Goal: Task Accomplishment & Management: Manage account settings

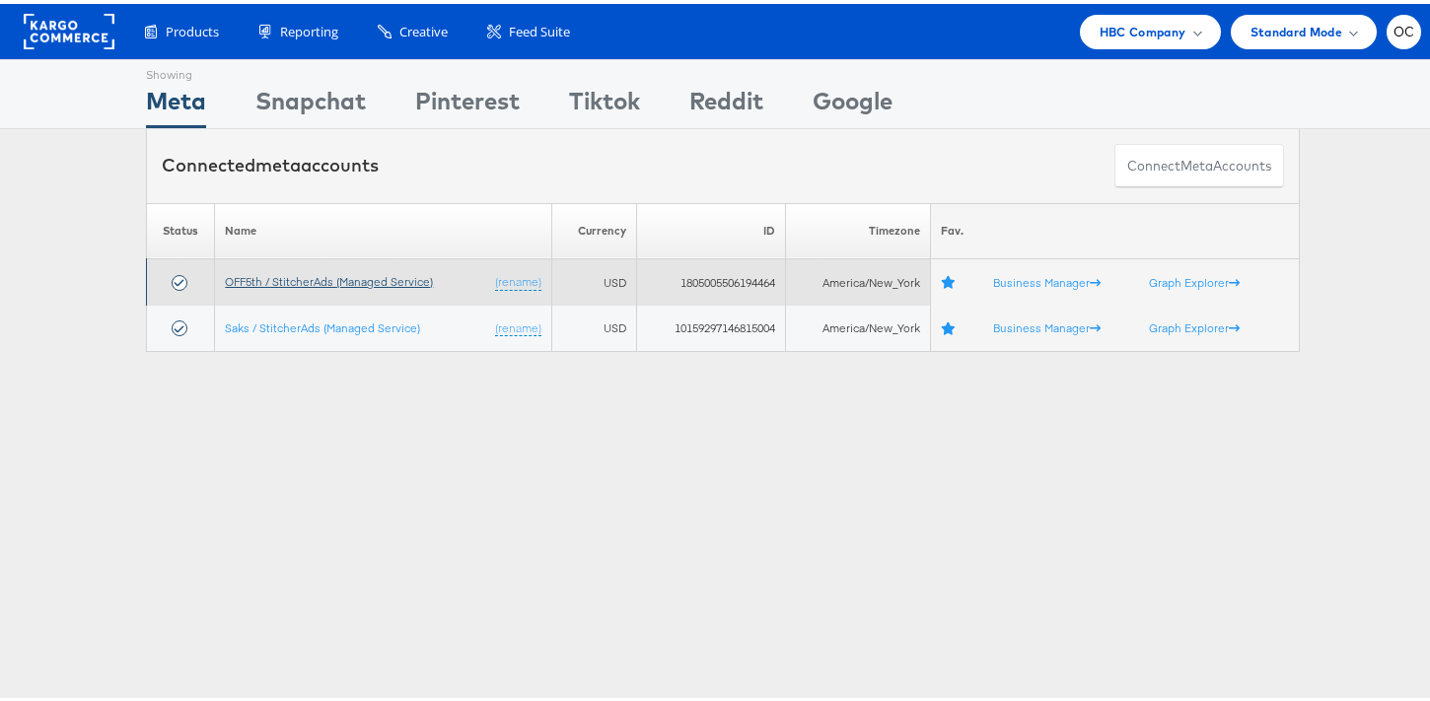
click at [341, 276] on link "OFF5th / StitcherAds (Managed Service)" at bounding box center [329, 277] width 208 height 15
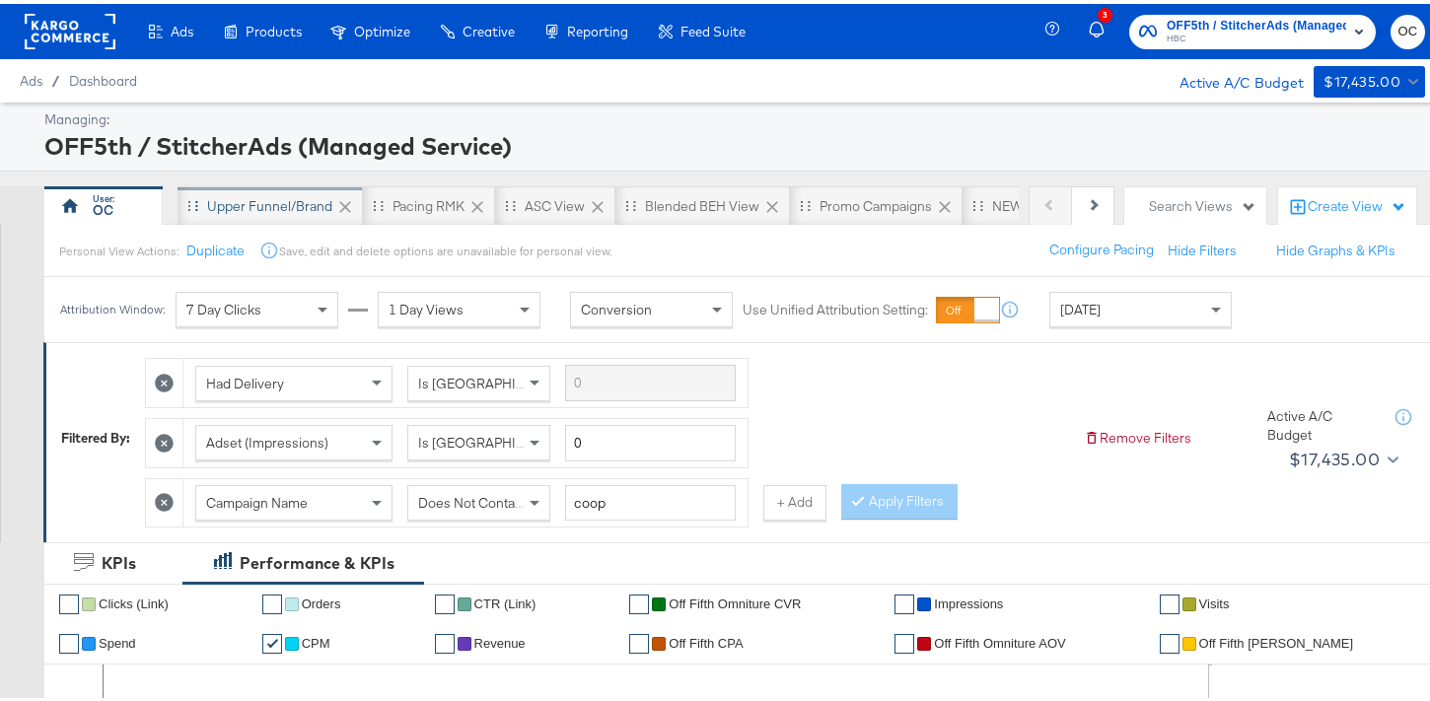
click at [272, 208] on div "Upper Funnel/Brand" at bounding box center [269, 202] width 125 height 19
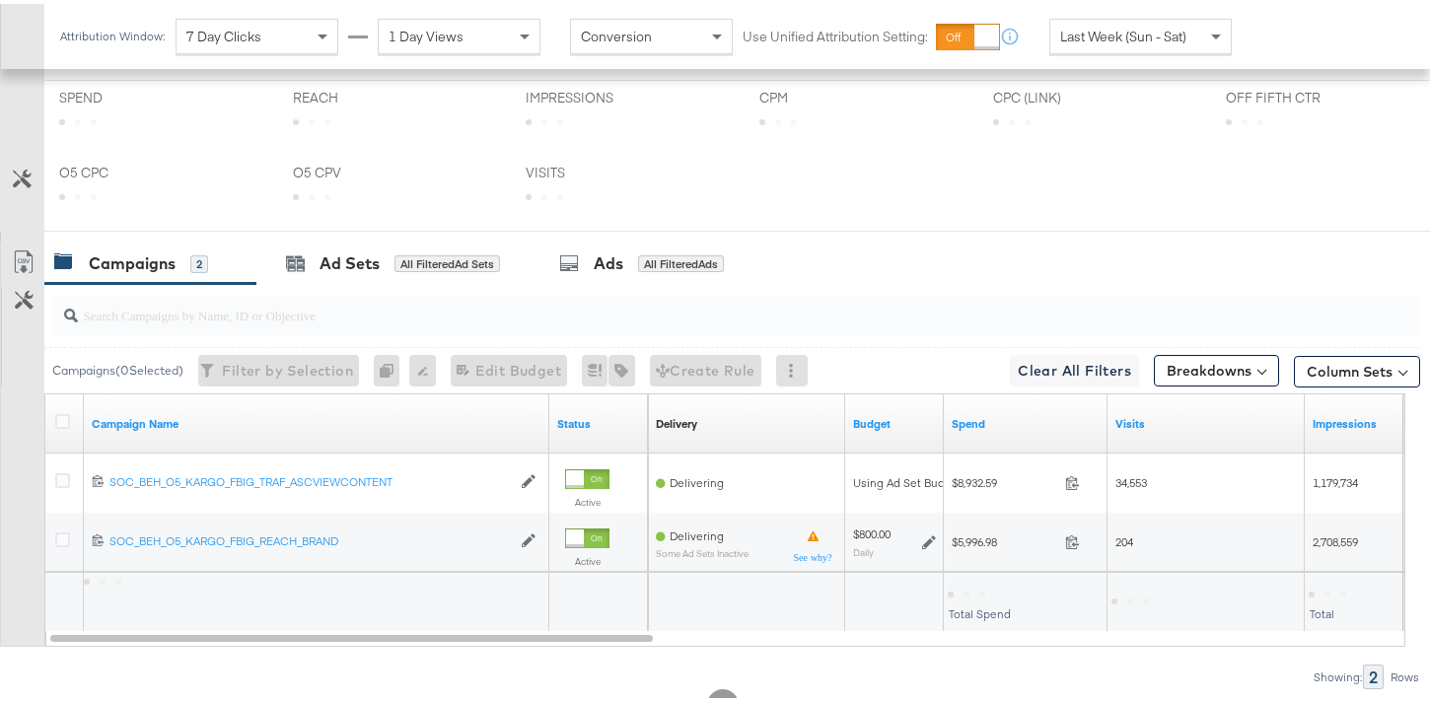
scroll to position [940, 0]
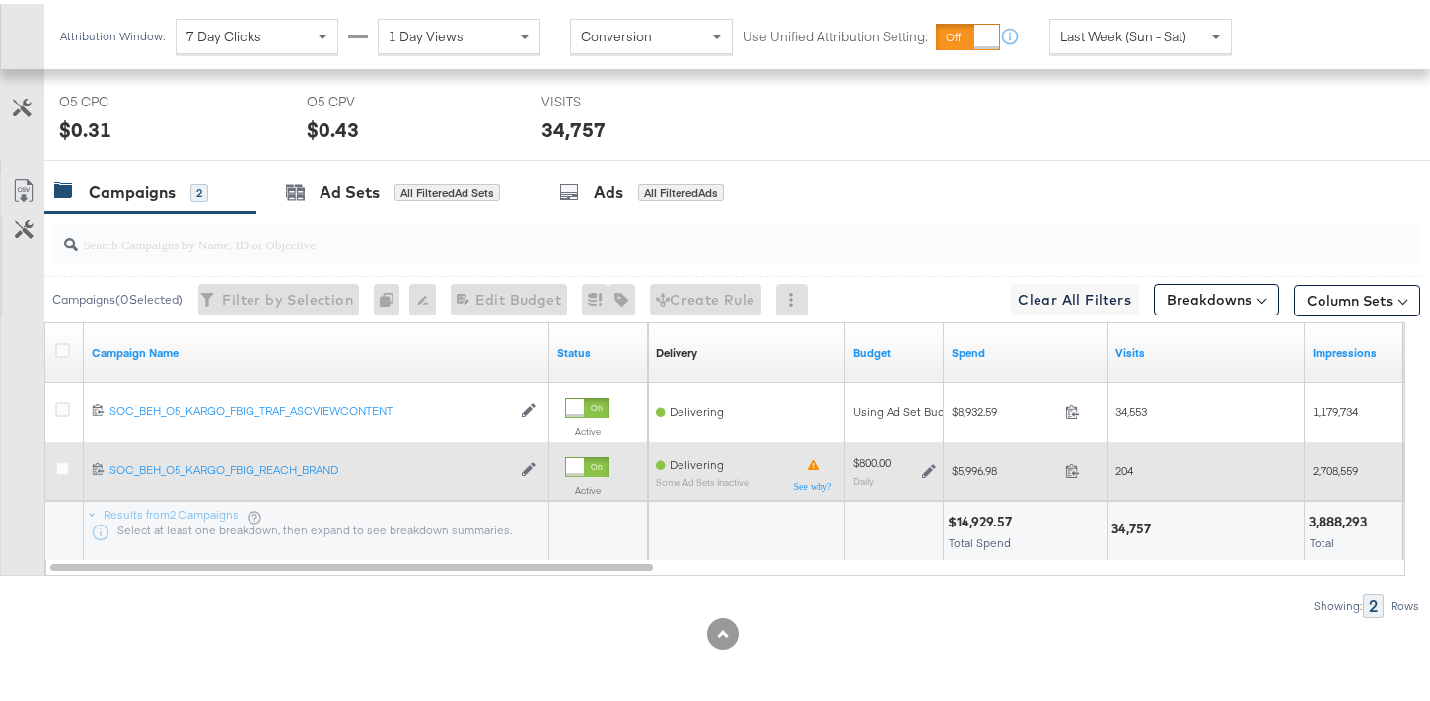
click at [932, 465] on icon at bounding box center [929, 468] width 14 height 14
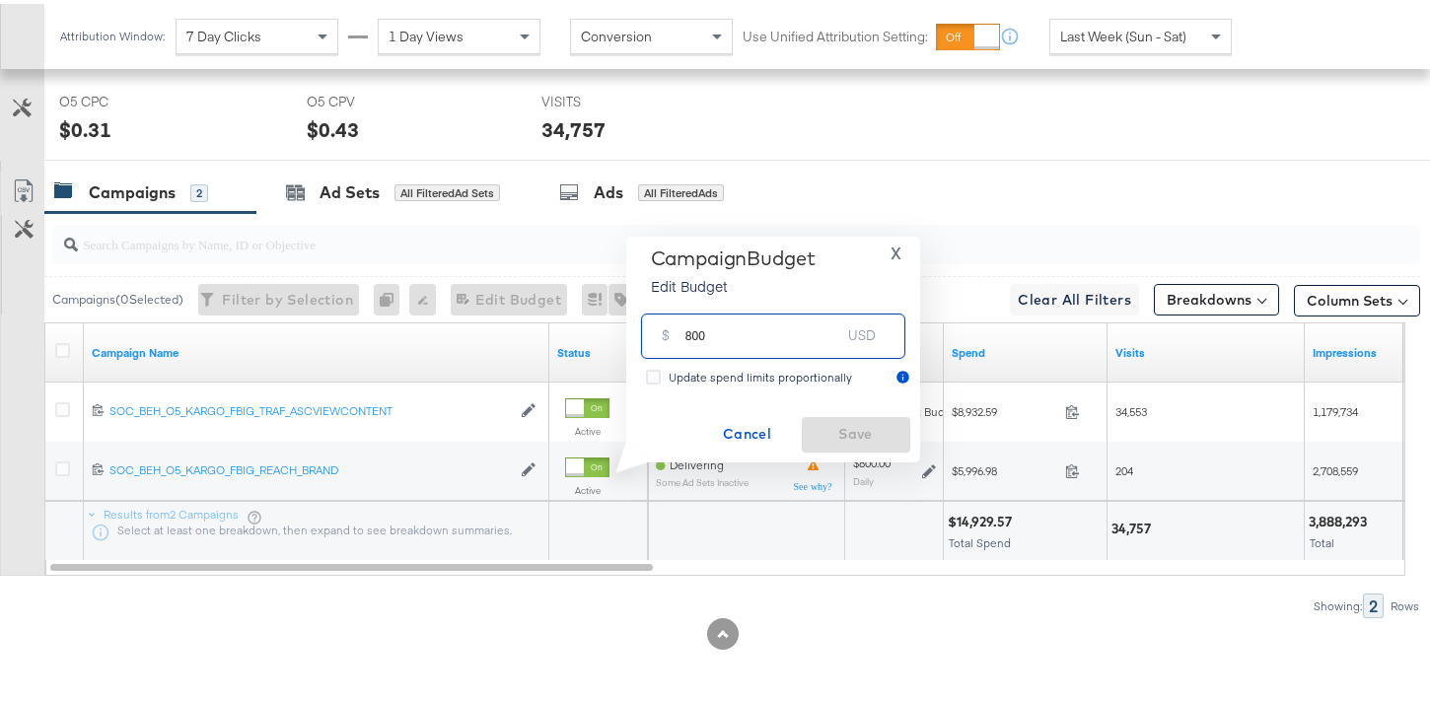
drag, startPoint x: 710, startPoint y: 337, endPoint x: 640, endPoint y: 332, distance: 70.2
click at [641, 332] on div "$ 800 USD" at bounding box center [773, 332] width 264 height 44
type input "725"
click at [860, 426] on span "Save" at bounding box center [856, 430] width 93 height 25
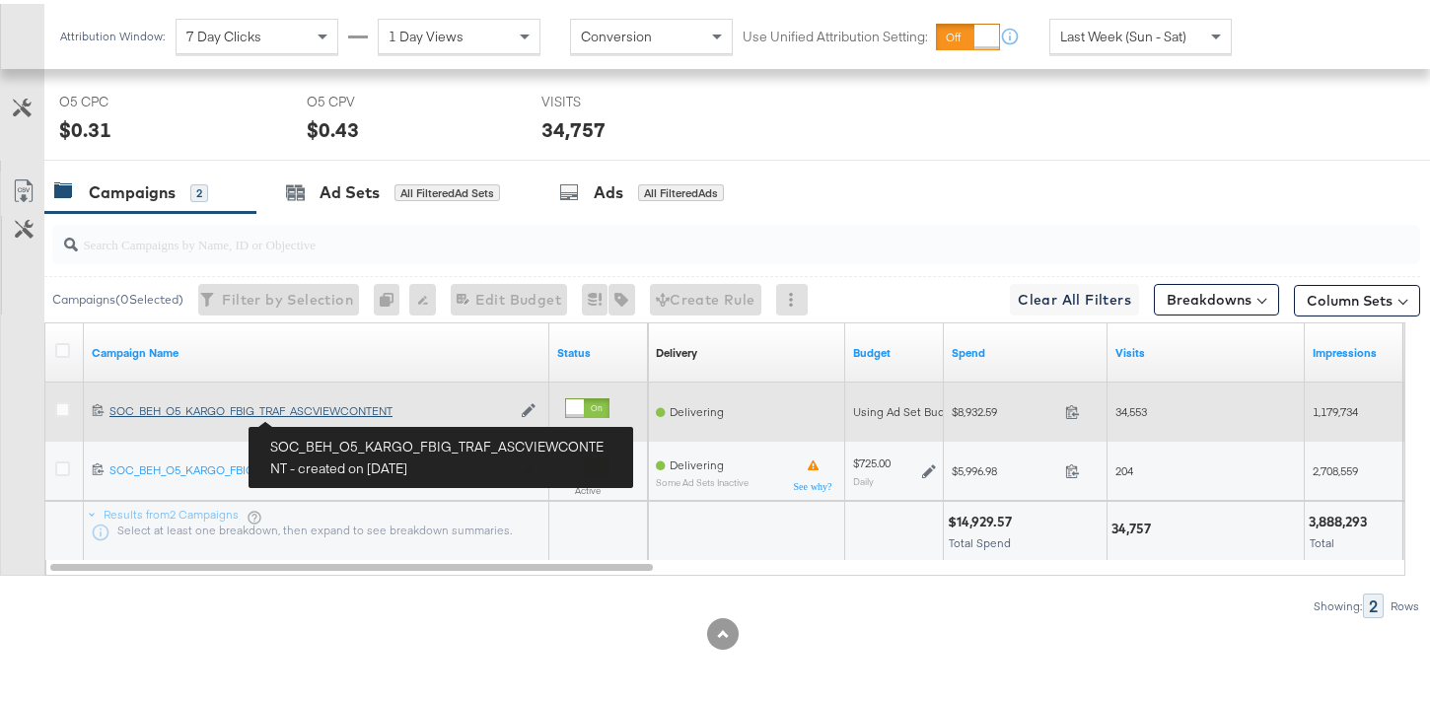
click at [322, 414] on div "SOC_BEH_O5_KARGO_FBIG_TRAF_ASCVIEWCONTENT SOC_BEH_O5_KARGO_FBIG_TRAF_ASCVIEWCON…" at bounding box center [309, 407] width 401 height 16
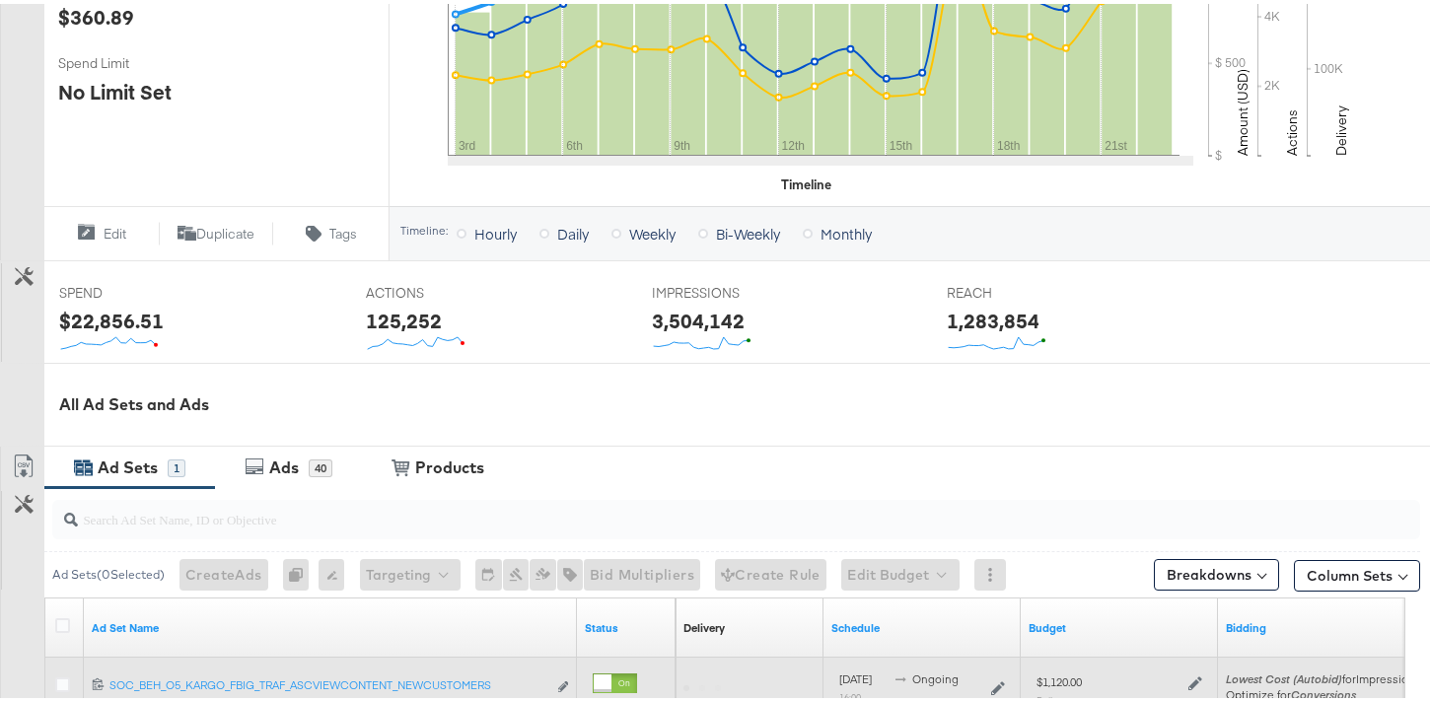
scroll to position [808, 0]
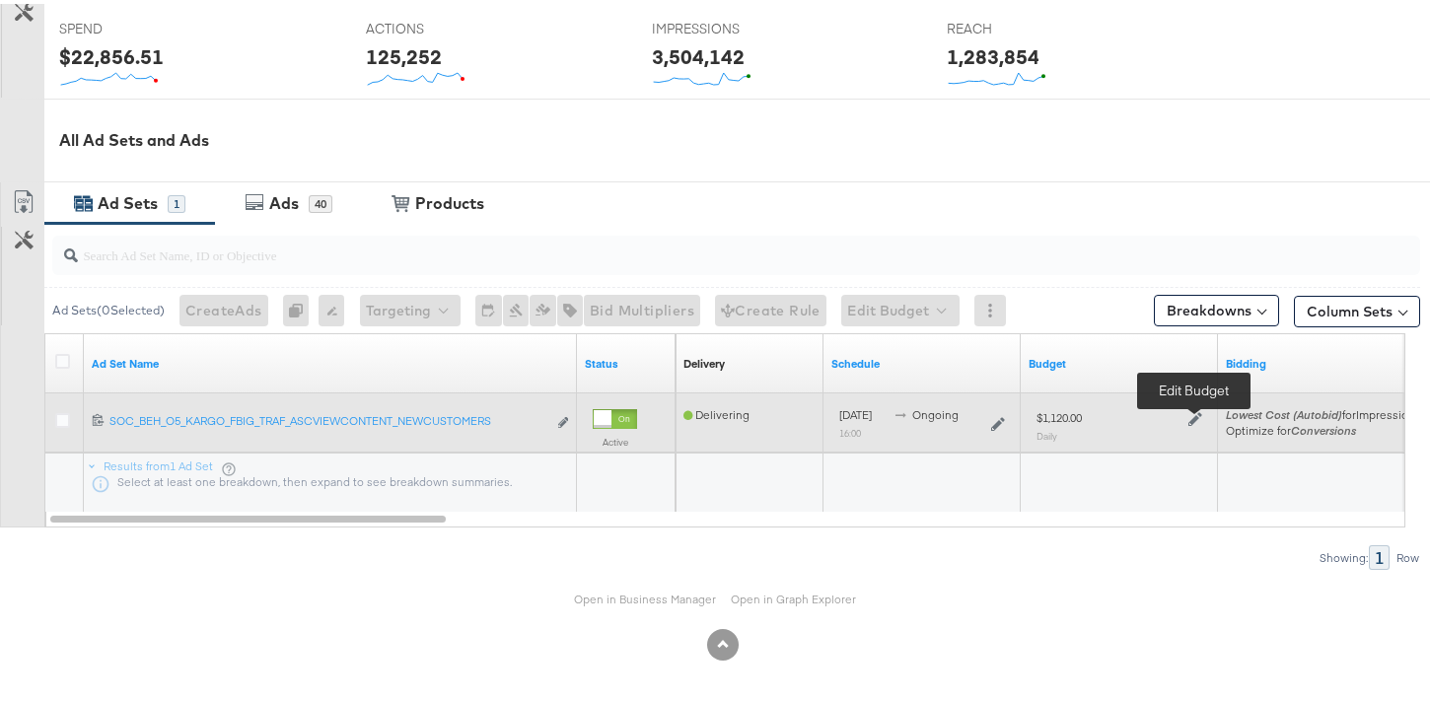
click at [1192, 416] on icon at bounding box center [1195, 415] width 14 height 14
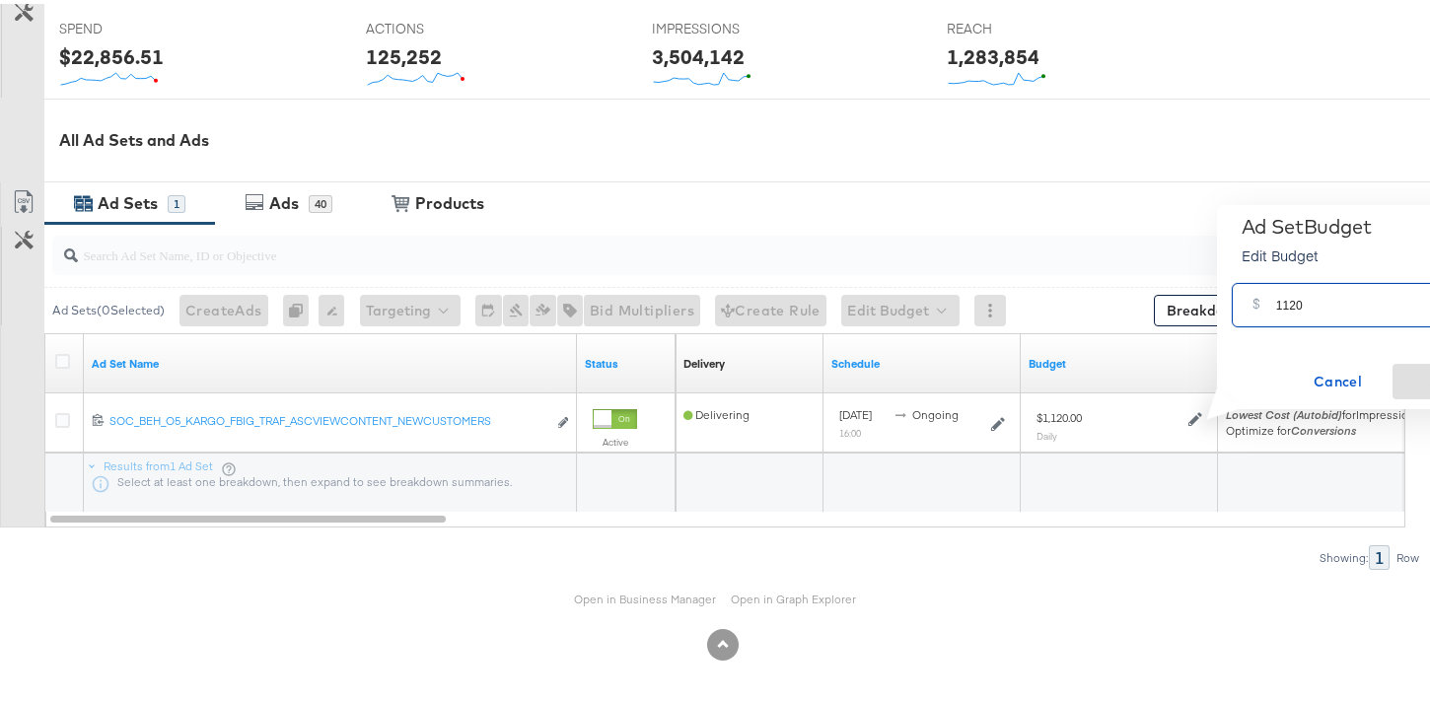
drag, startPoint x: 1295, startPoint y: 301, endPoint x: 1279, endPoint y: 300, distance: 15.8
click at [1279, 300] on input "1120" at bounding box center [1354, 293] width 156 height 42
type input "1015"
click at [1416, 376] on span "Save" at bounding box center [1446, 378] width 93 height 25
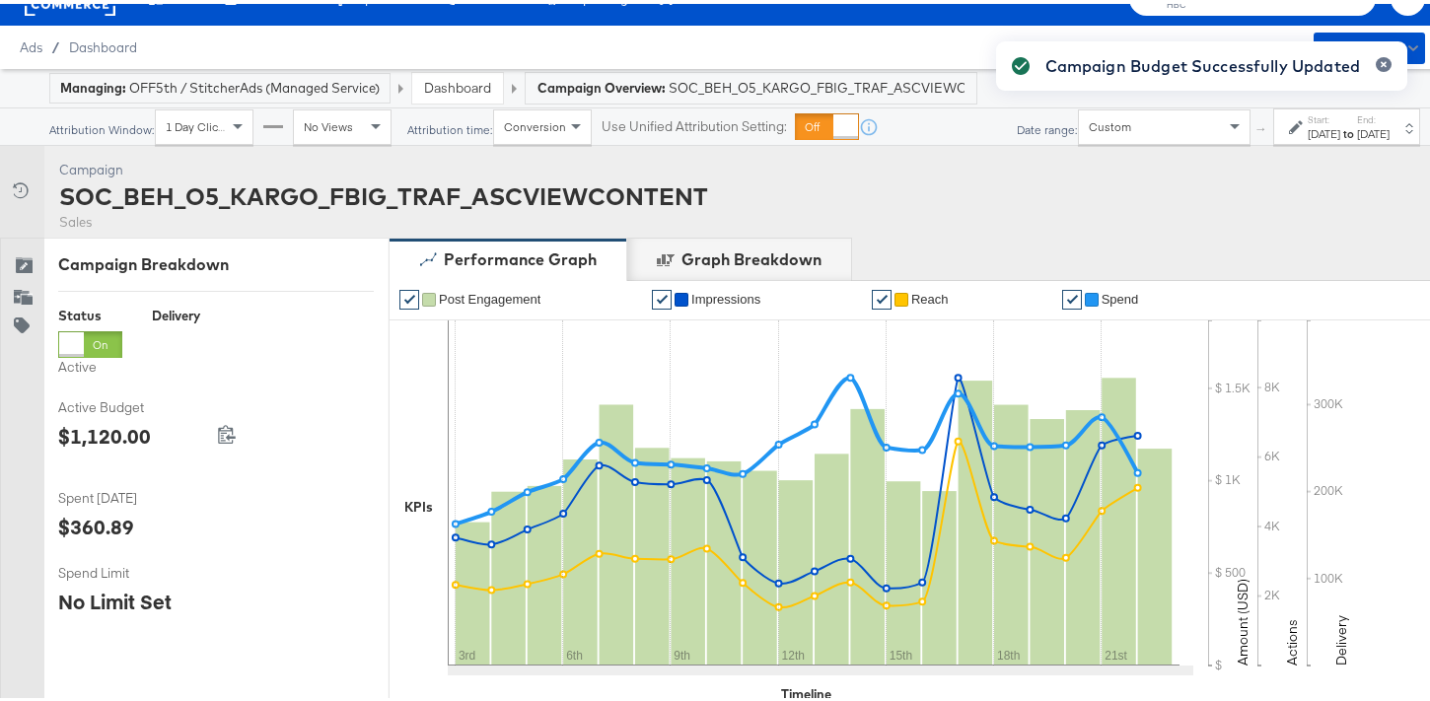
scroll to position [0, 0]
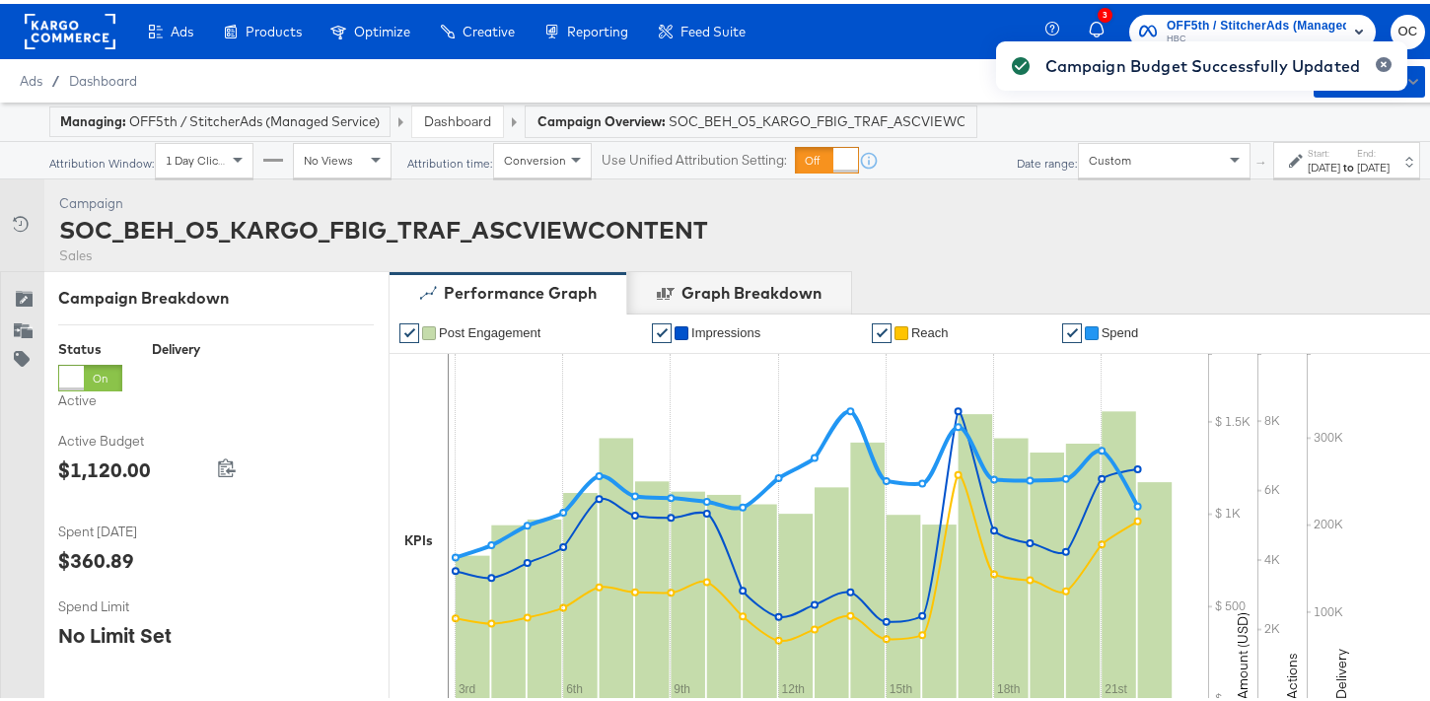
click at [447, 112] on link "Dashboard" at bounding box center [457, 117] width 67 height 18
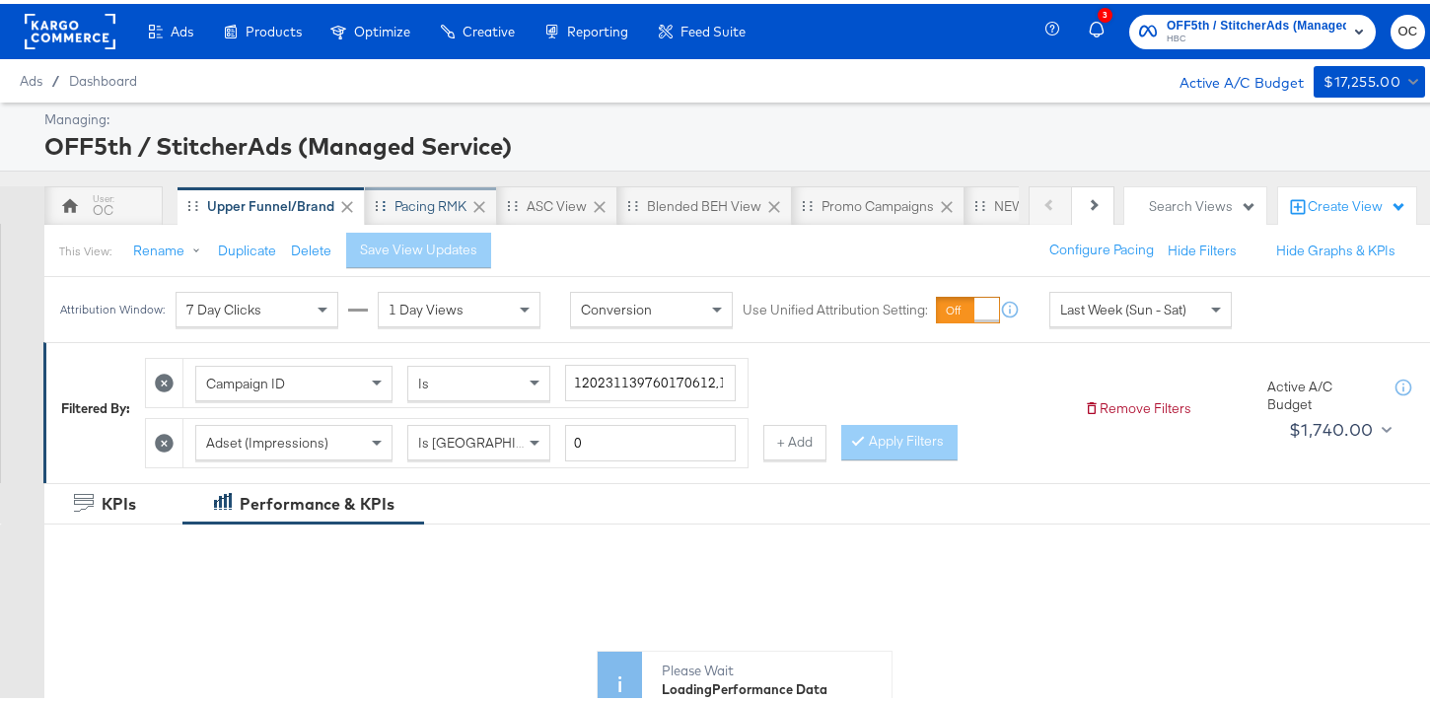
click at [441, 218] on div "Pacing RMK" at bounding box center [431, 201] width 132 height 39
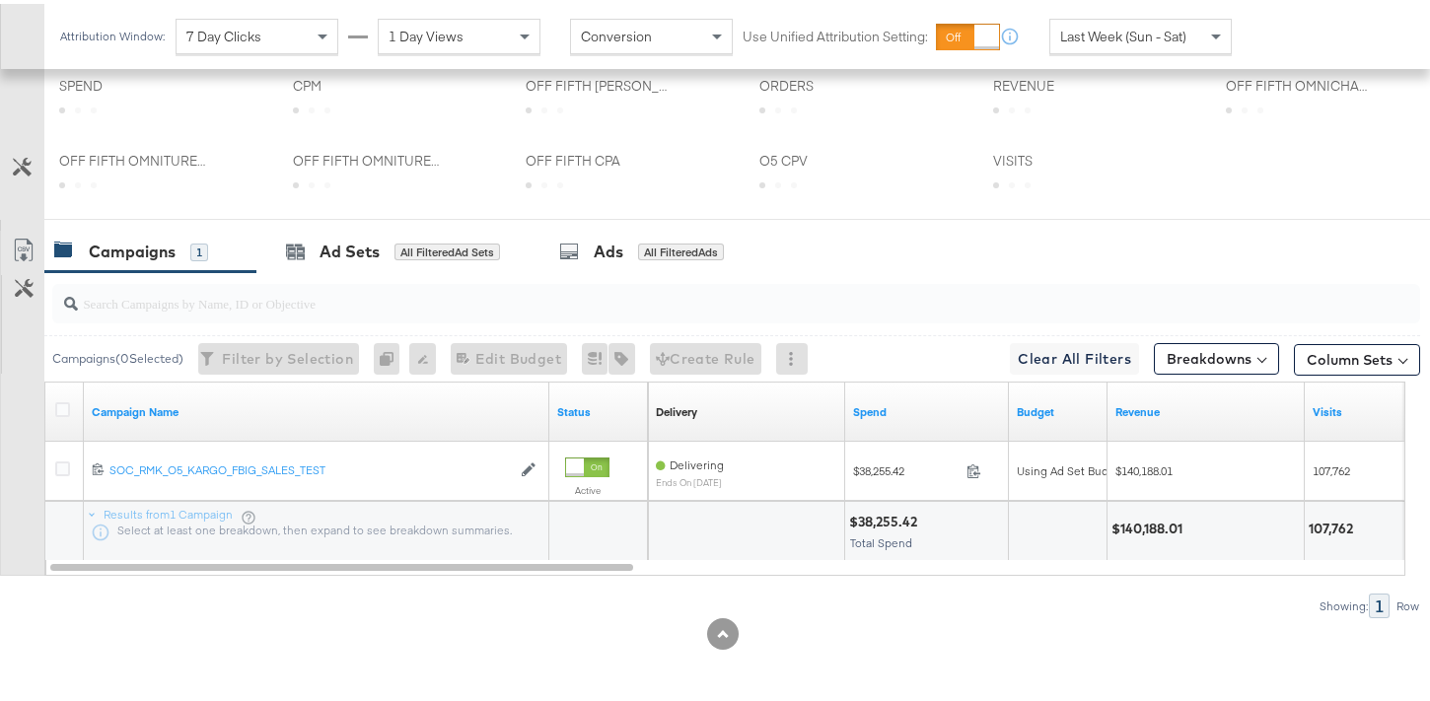
scroll to position [881, 0]
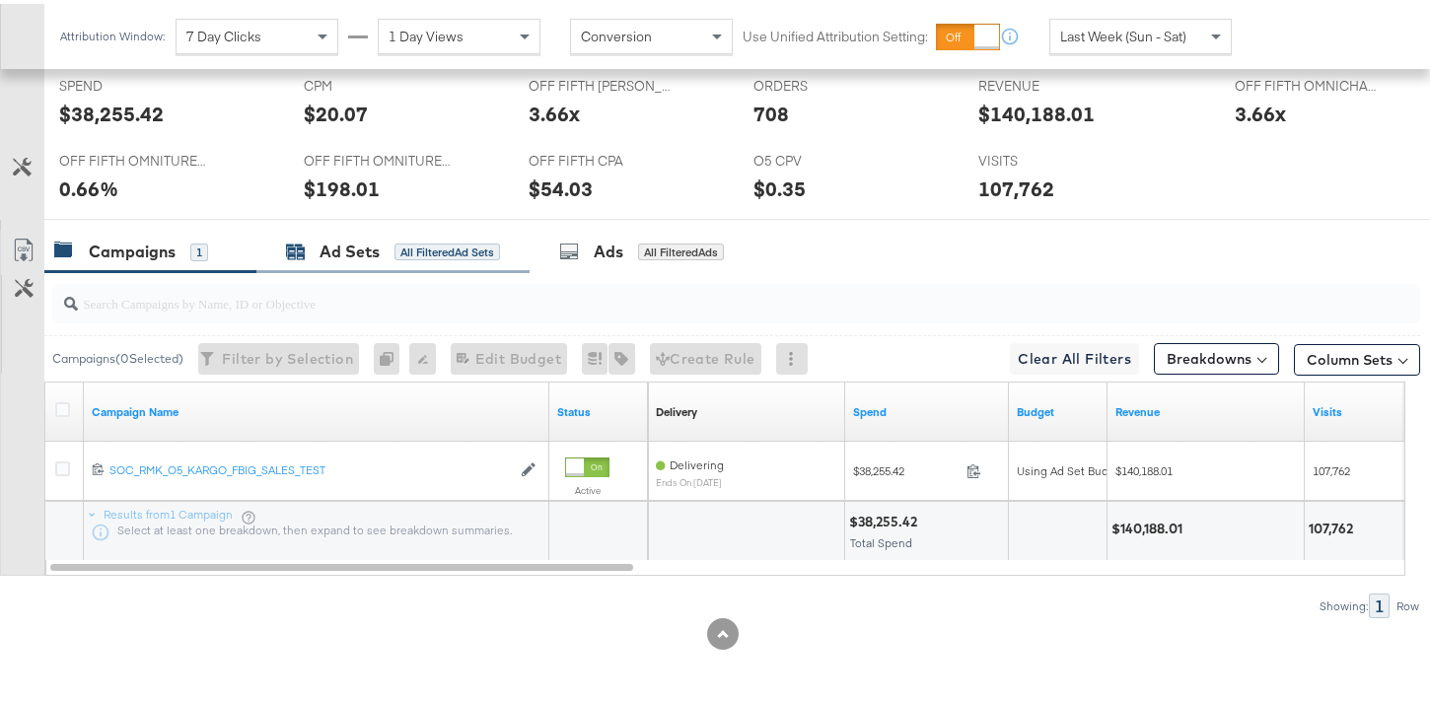
click at [395, 258] on div "Ad Sets All Filtered Ad Sets" at bounding box center [393, 248] width 214 height 23
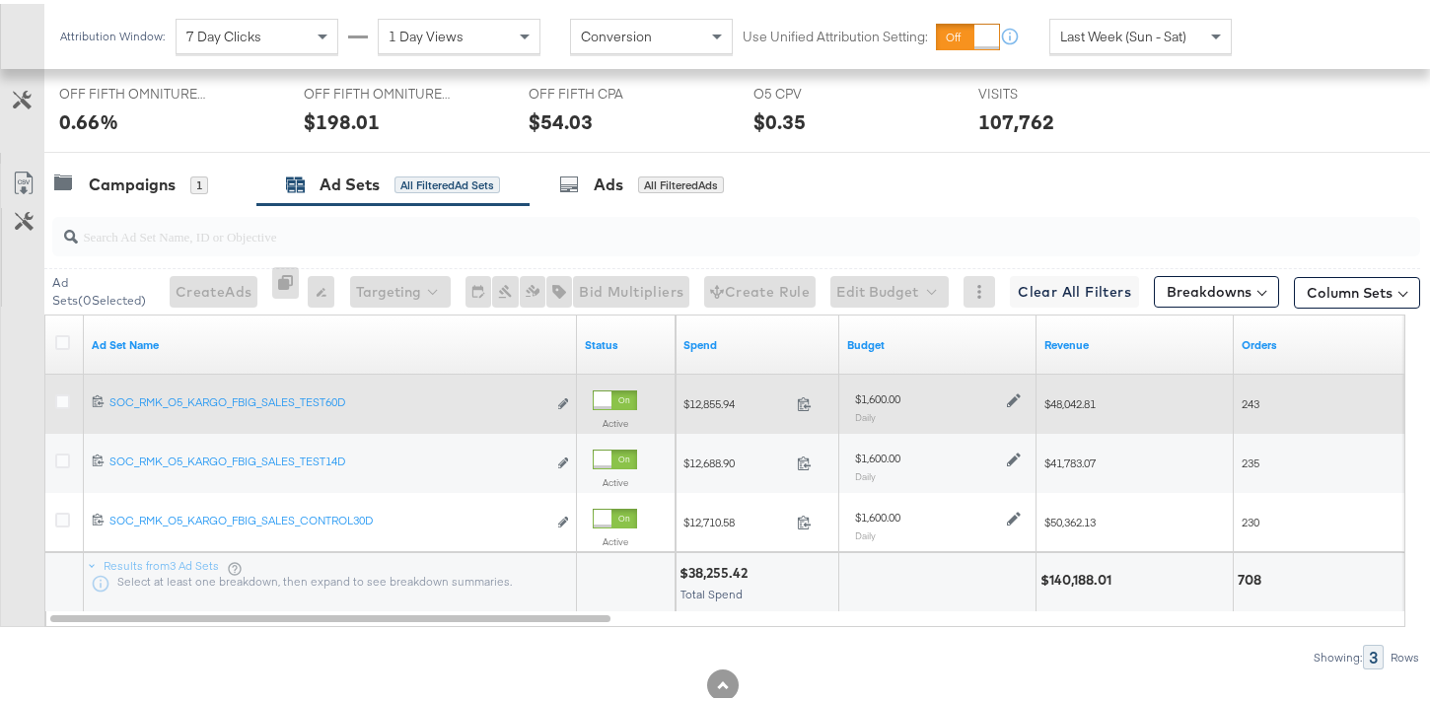
scroll to position [999, 0]
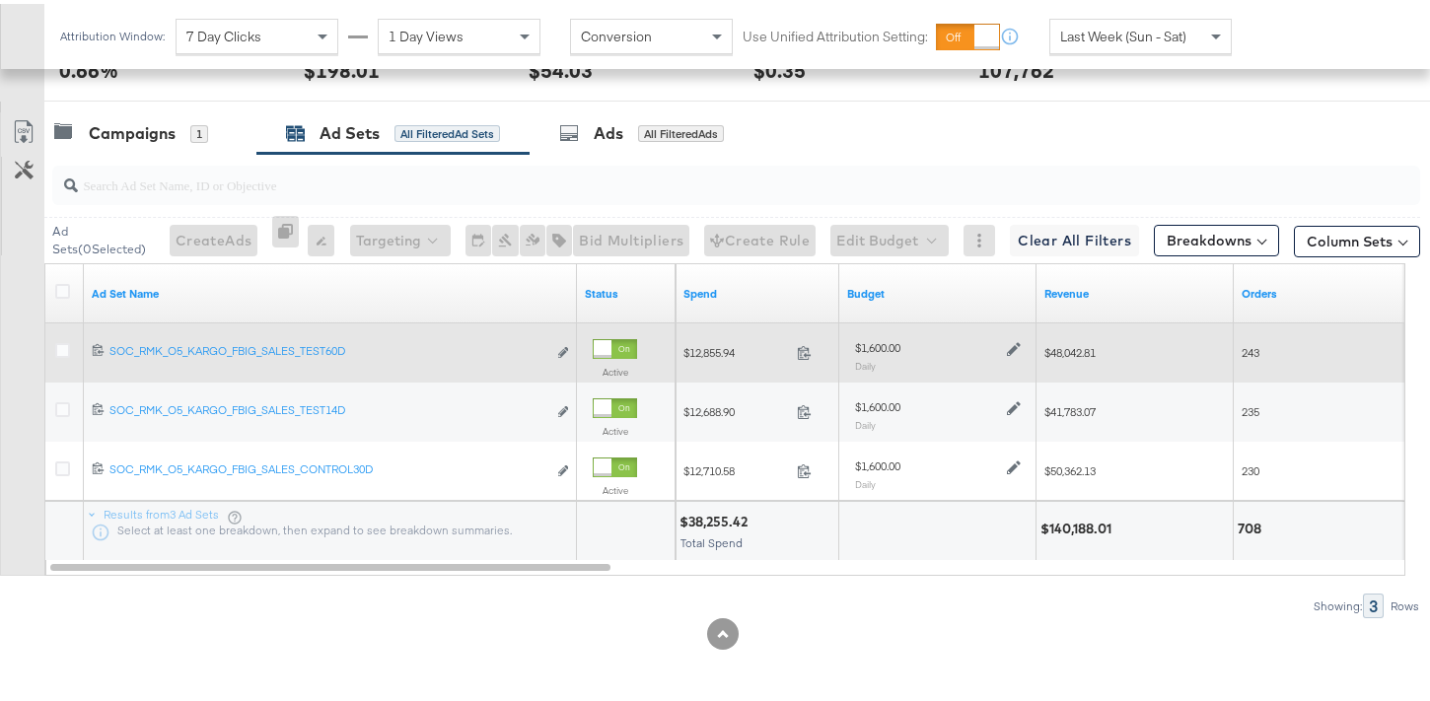
click at [1013, 344] on icon at bounding box center [1014, 345] width 14 height 14
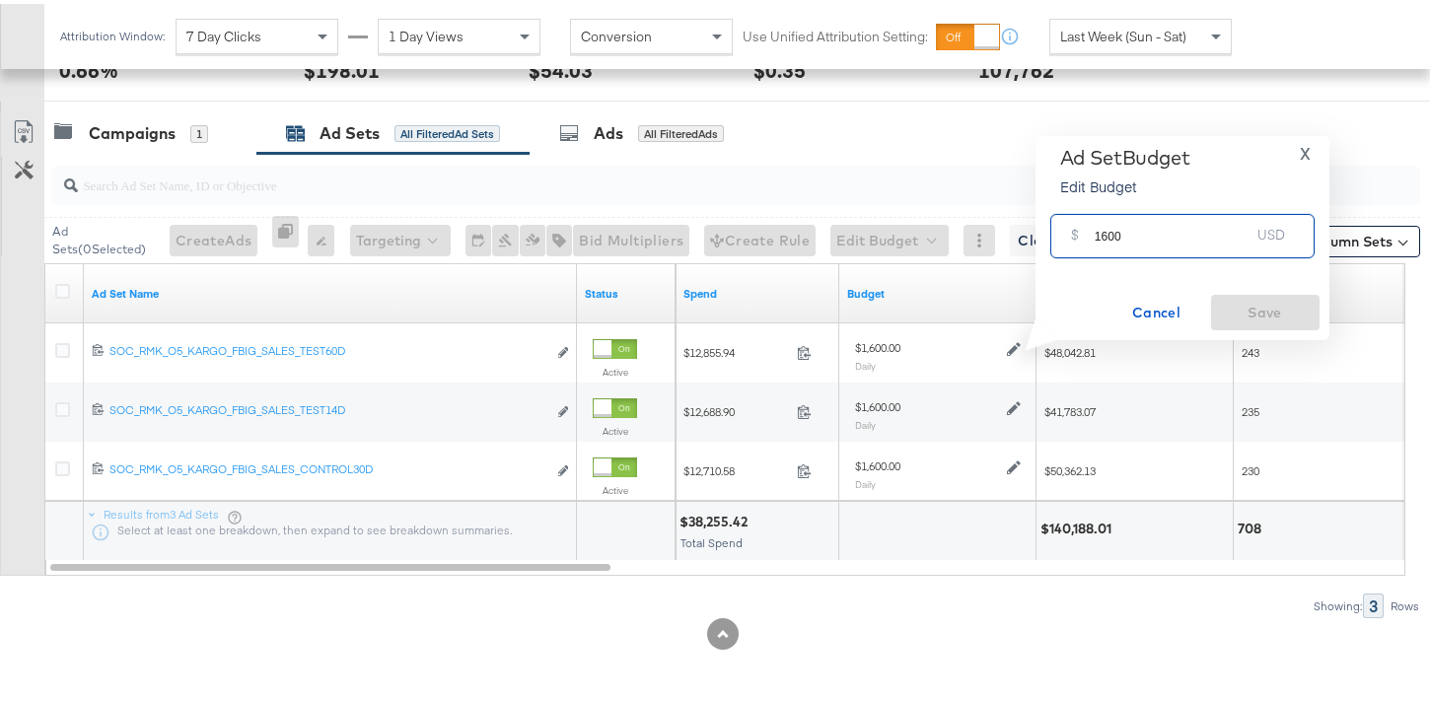
drag, startPoint x: 1113, startPoint y: 232, endPoint x: 1103, endPoint y: 231, distance: 10.9
click at [1103, 231] on input "1600" at bounding box center [1173, 224] width 156 height 42
type input "1450"
click at [1276, 306] on span "Save" at bounding box center [1265, 309] width 93 height 25
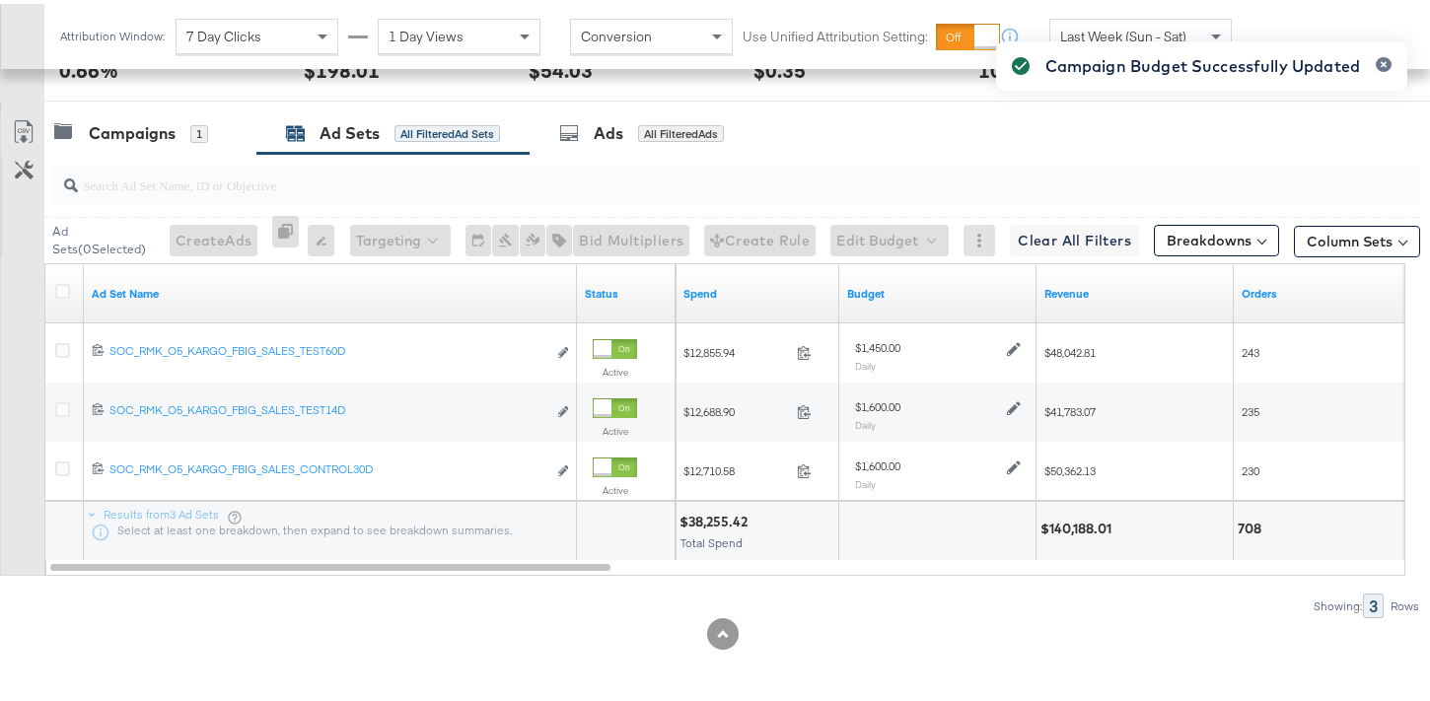
click at [1013, 404] on div "Campaign Budget Successfully Updated" at bounding box center [1201, 315] width 451 height 595
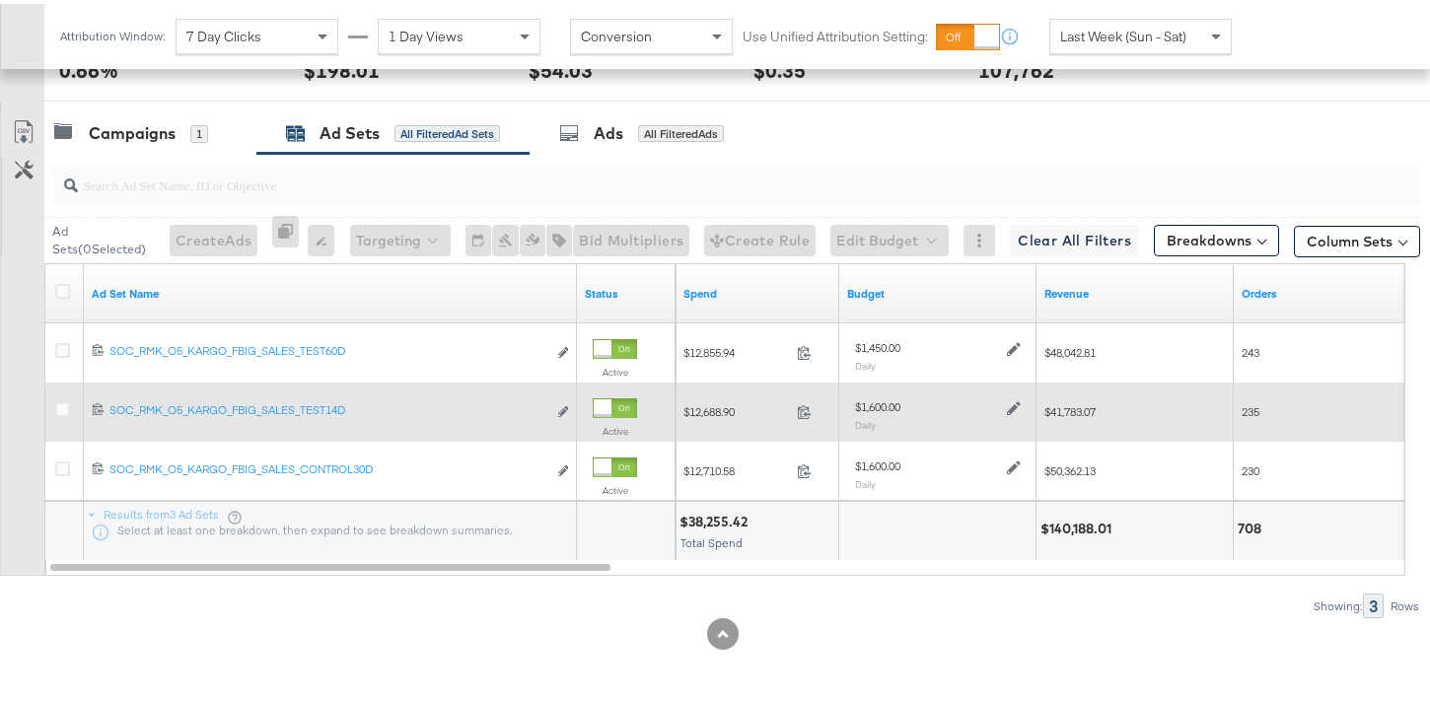
click at [1014, 405] on icon at bounding box center [1014, 404] width 14 height 14
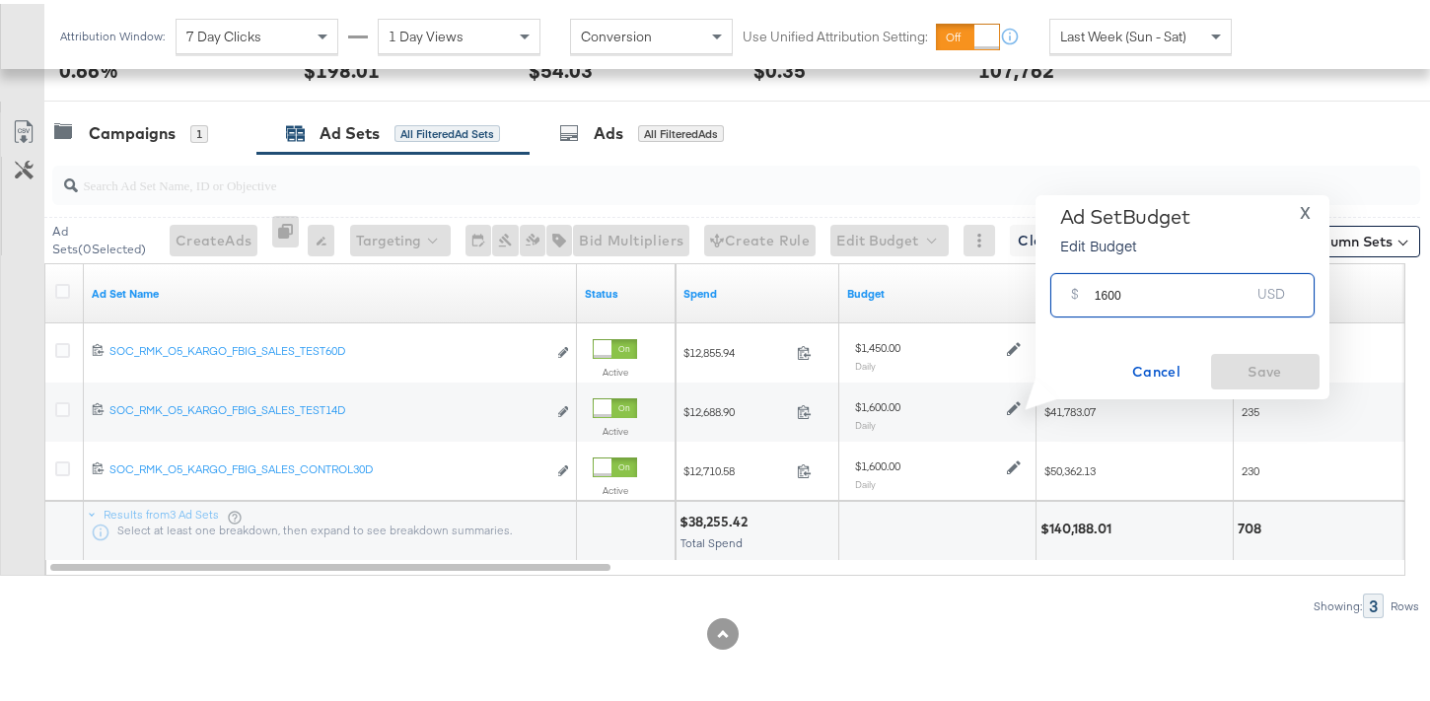
click at [1105, 284] on input "1600" at bounding box center [1173, 283] width 156 height 42
click at [1105, 290] on input "1600" at bounding box center [1173, 283] width 156 height 42
drag, startPoint x: 1113, startPoint y: 291, endPoint x: 1102, endPoint y: 287, distance: 12.5
click at [1102, 287] on input "1600" at bounding box center [1173, 283] width 156 height 42
type input "1450"
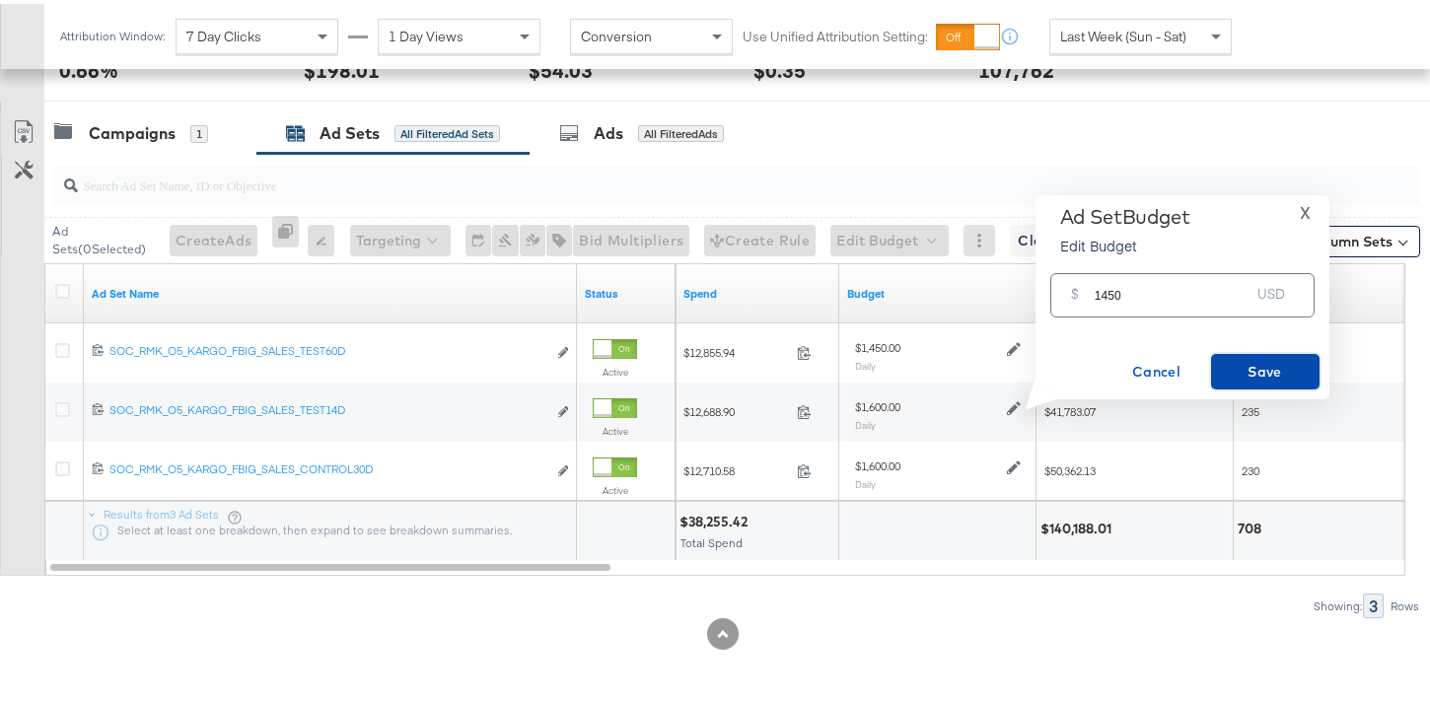
click at [1262, 359] on span "Save" at bounding box center [1265, 368] width 93 height 25
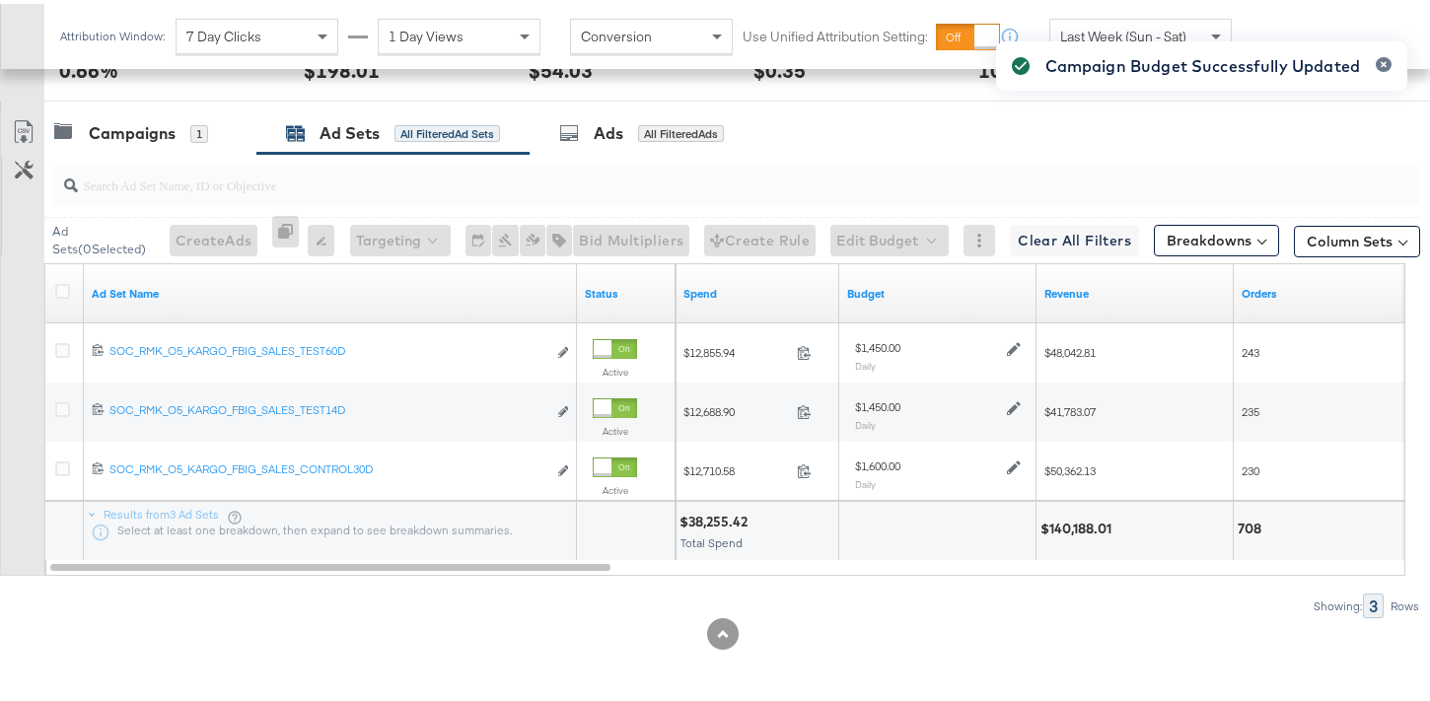
click at [1014, 463] on div "Campaign Budget Successfully Updated" at bounding box center [1201, 315] width 451 height 595
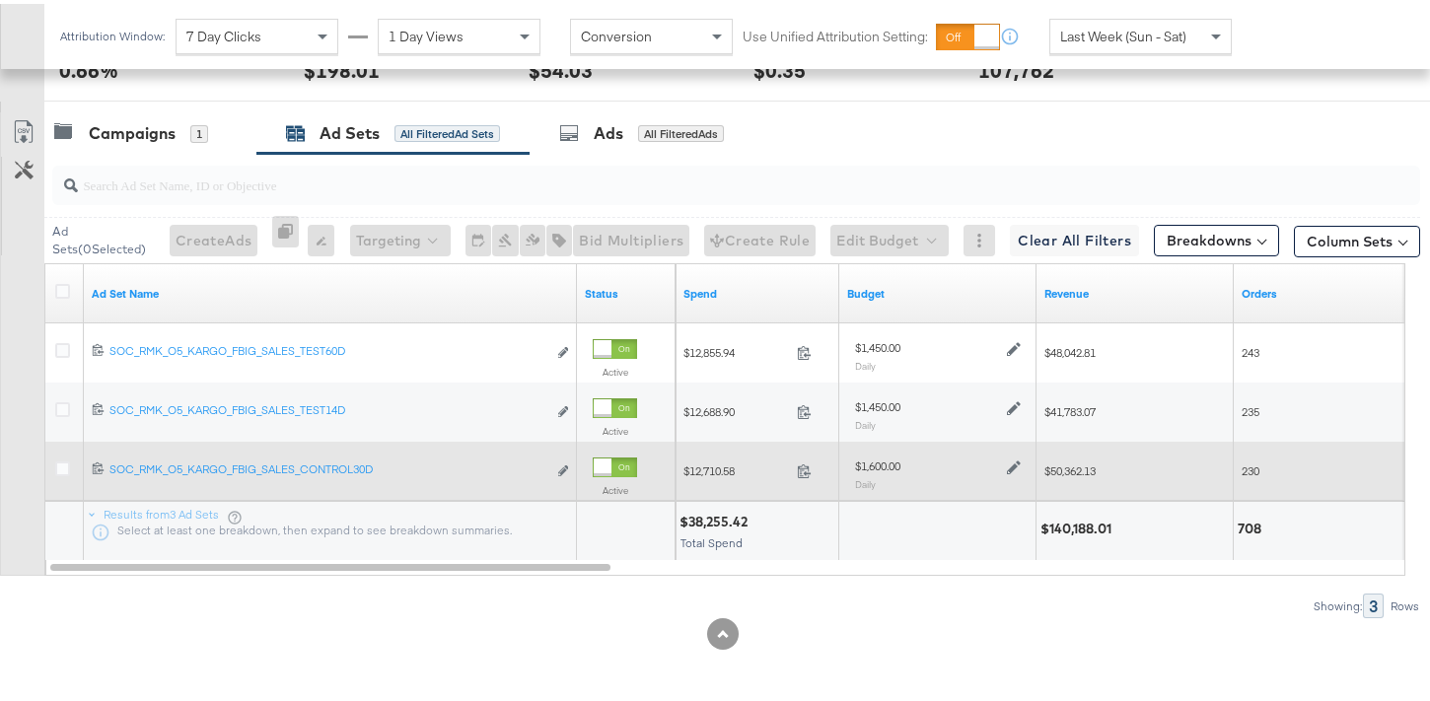
click at [1012, 464] on icon at bounding box center [1014, 464] width 14 height 14
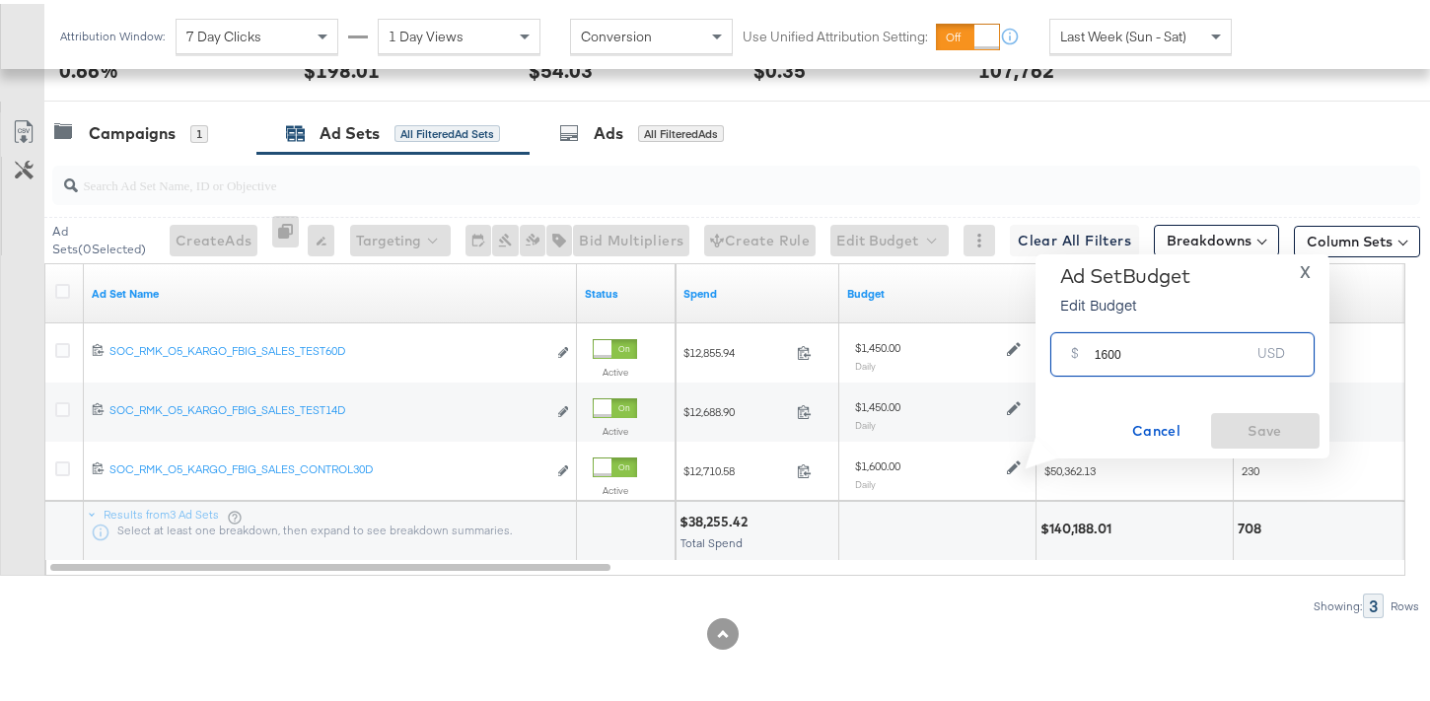
click at [1104, 349] on input "1600" at bounding box center [1173, 342] width 156 height 42
click at [1103, 348] on input "1600" at bounding box center [1173, 342] width 156 height 42
type input "1450"
click at [1275, 433] on span "Save" at bounding box center [1265, 427] width 93 height 25
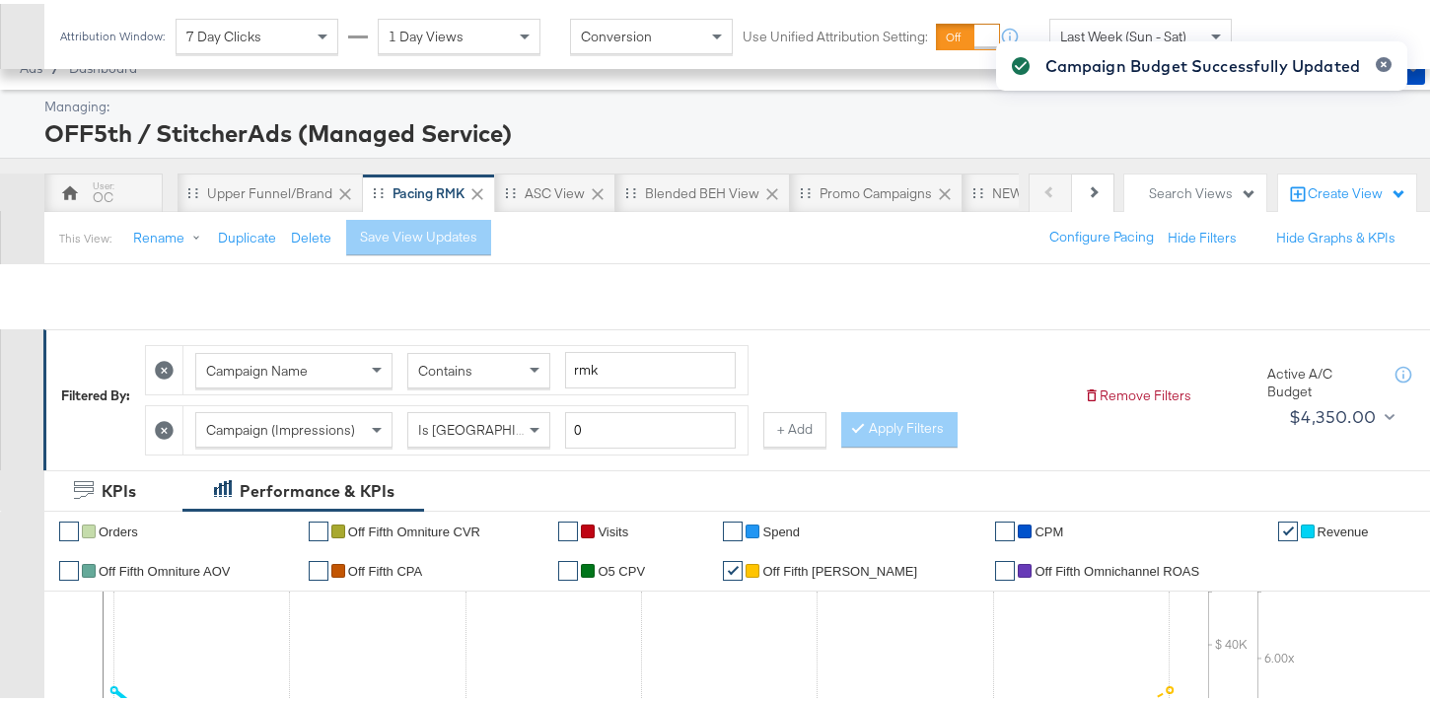
scroll to position [0, 0]
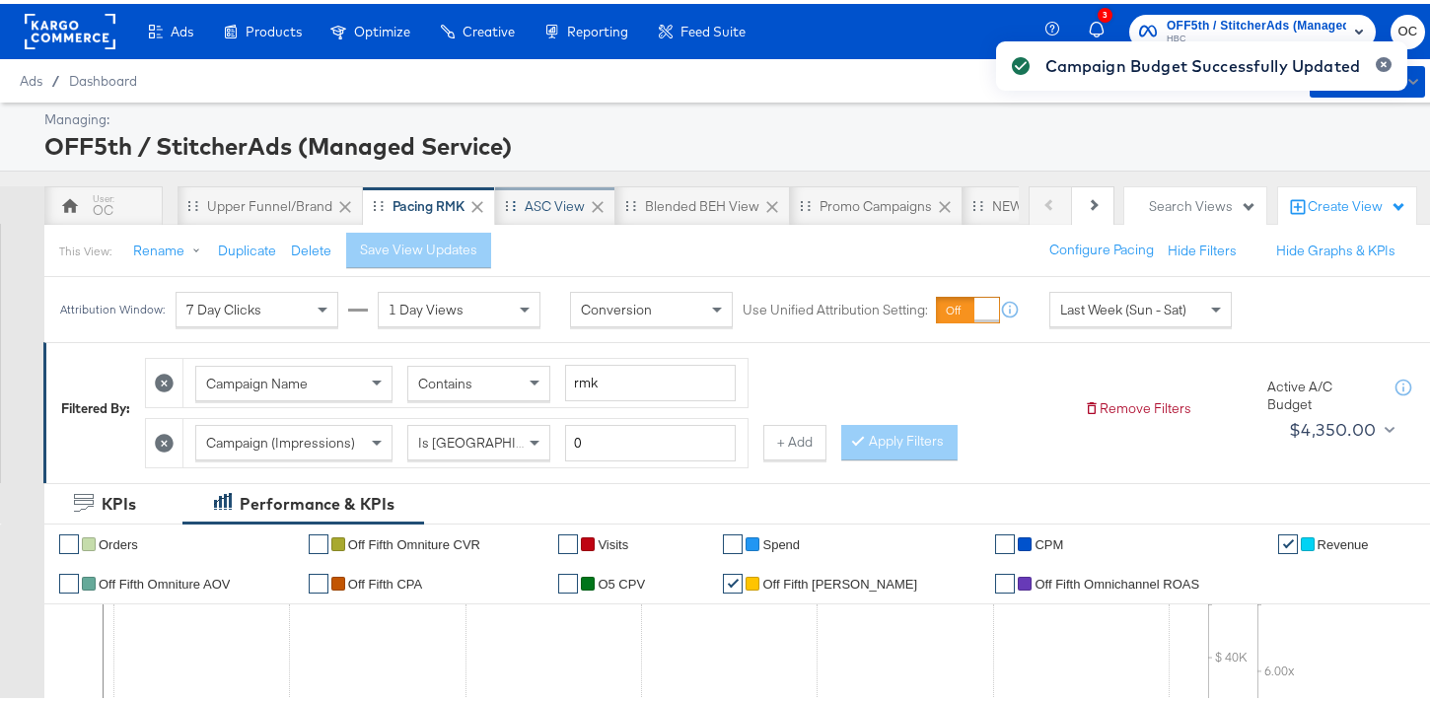
click at [559, 203] on div "ASC View" at bounding box center [555, 202] width 60 height 19
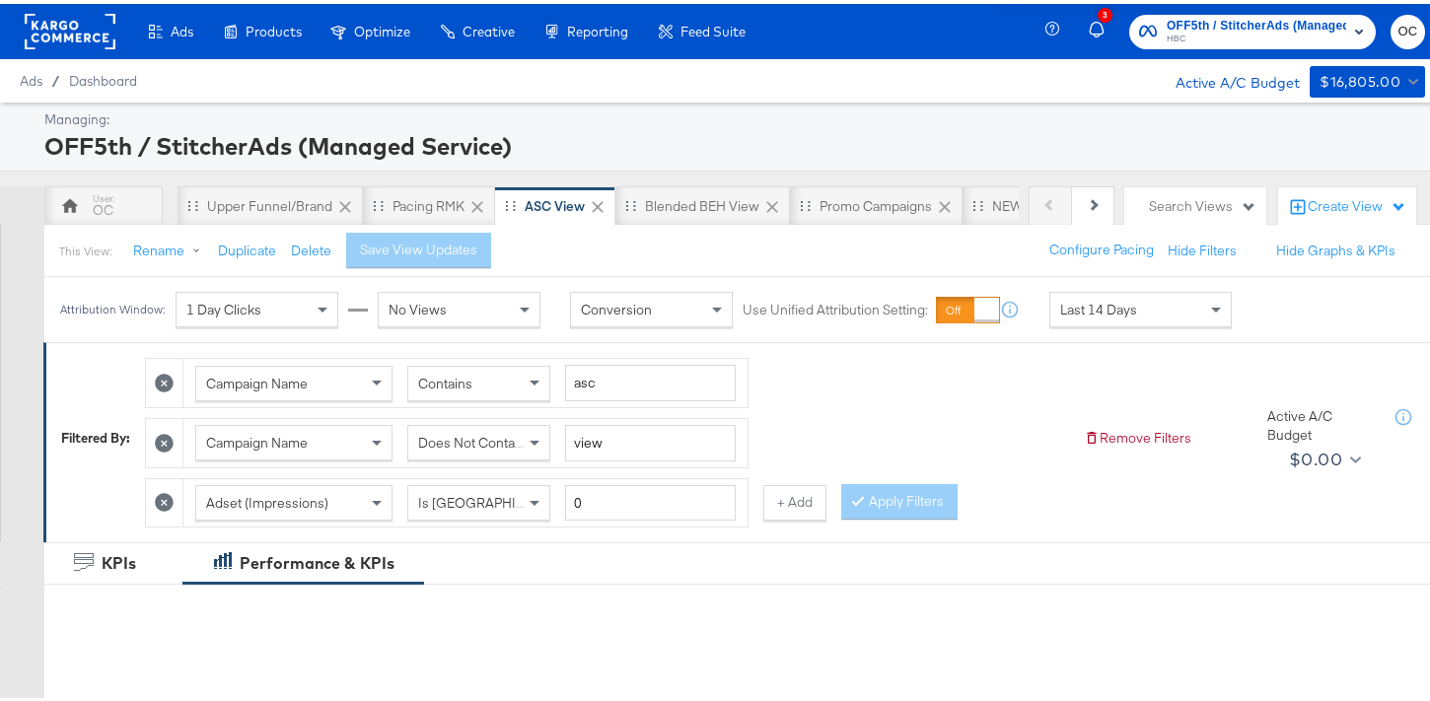
scroll to position [807, 0]
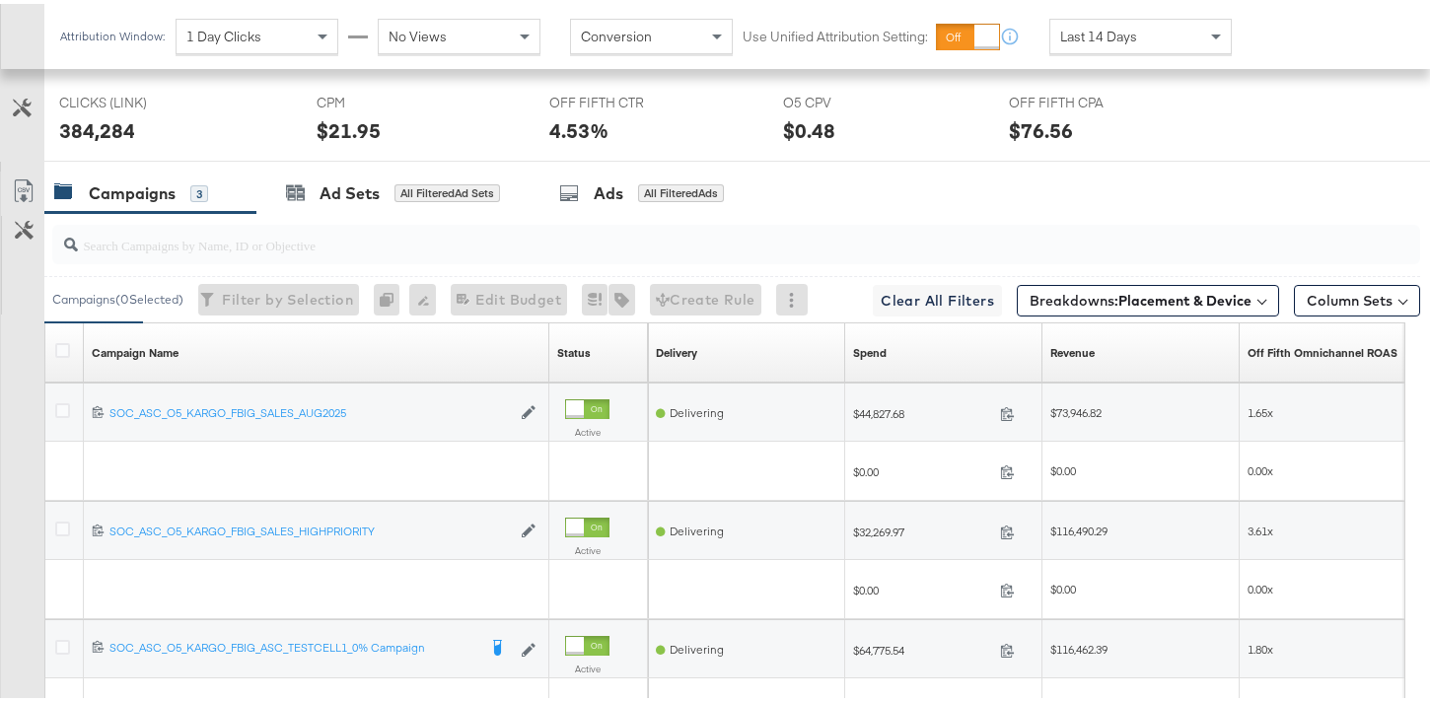
click at [1070, 25] on span "Last 14 Days" at bounding box center [1098, 33] width 77 height 18
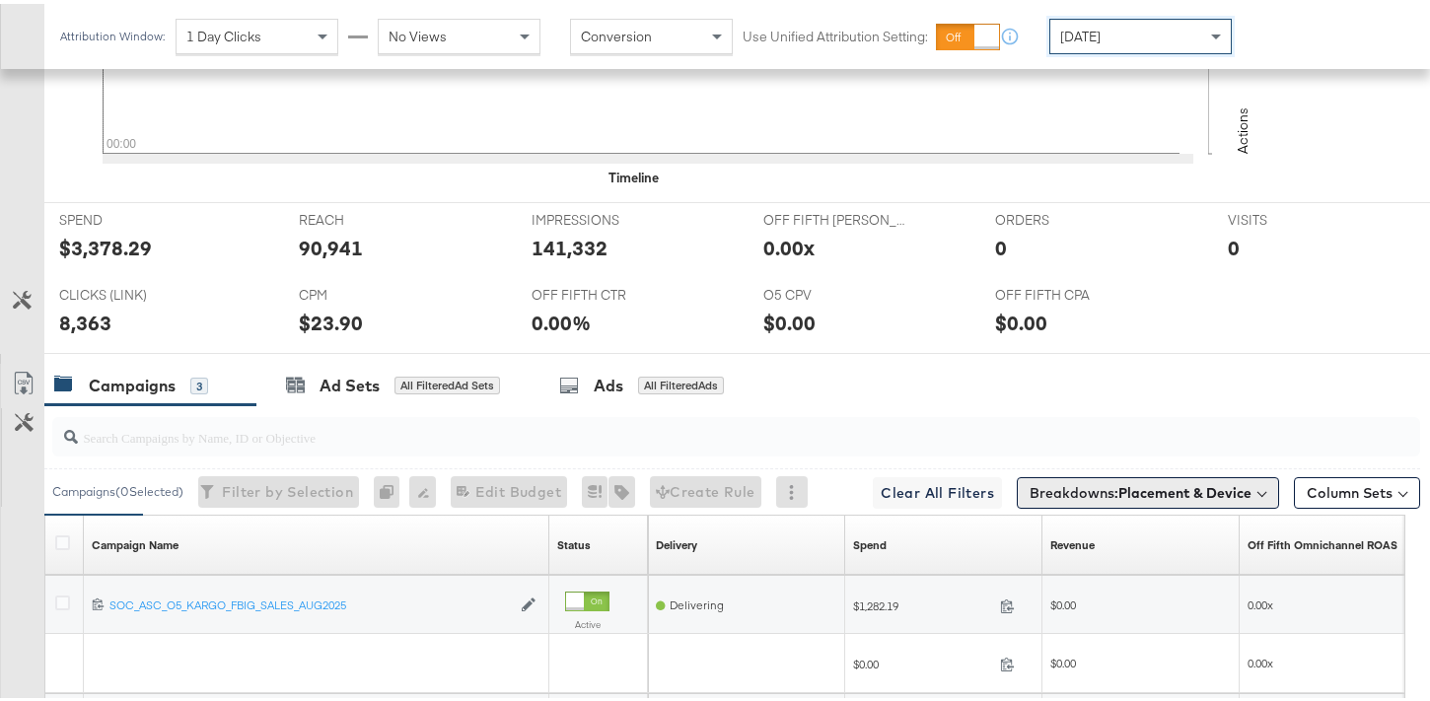
scroll to position [999, 0]
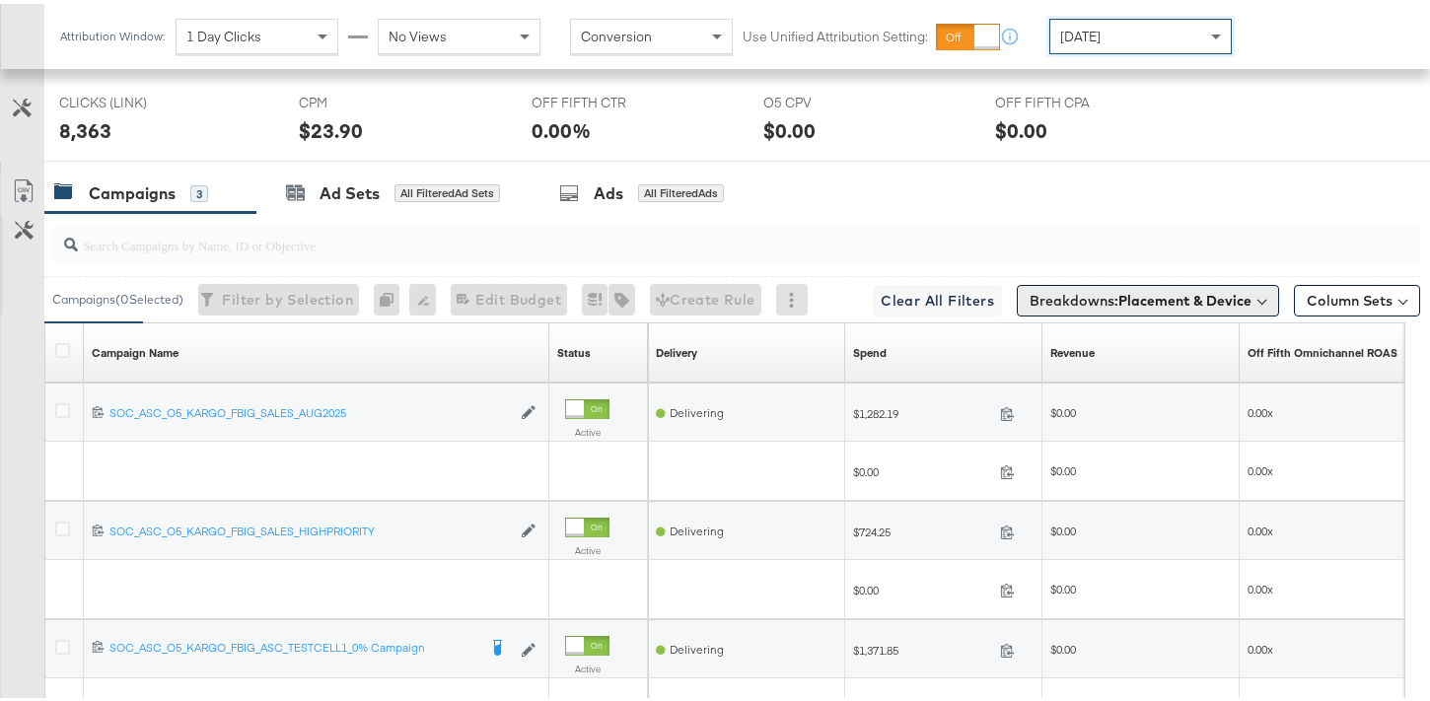
click at [1241, 303] on button "Breakdowns: Placement & Device" at bounding box center [1148, 297] width 262 height 32
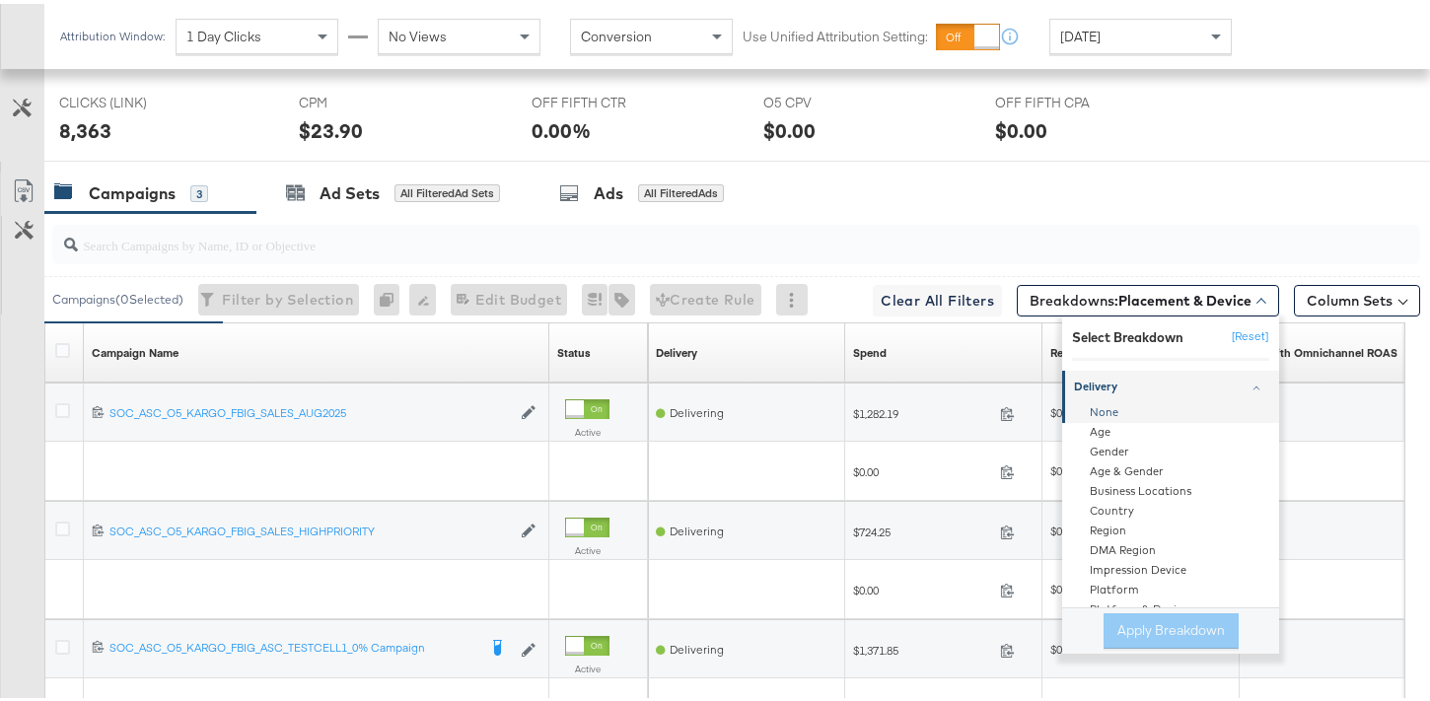
click at [1109, 409] on div "None" at bounding box center [1172, 409] width 214 height 20
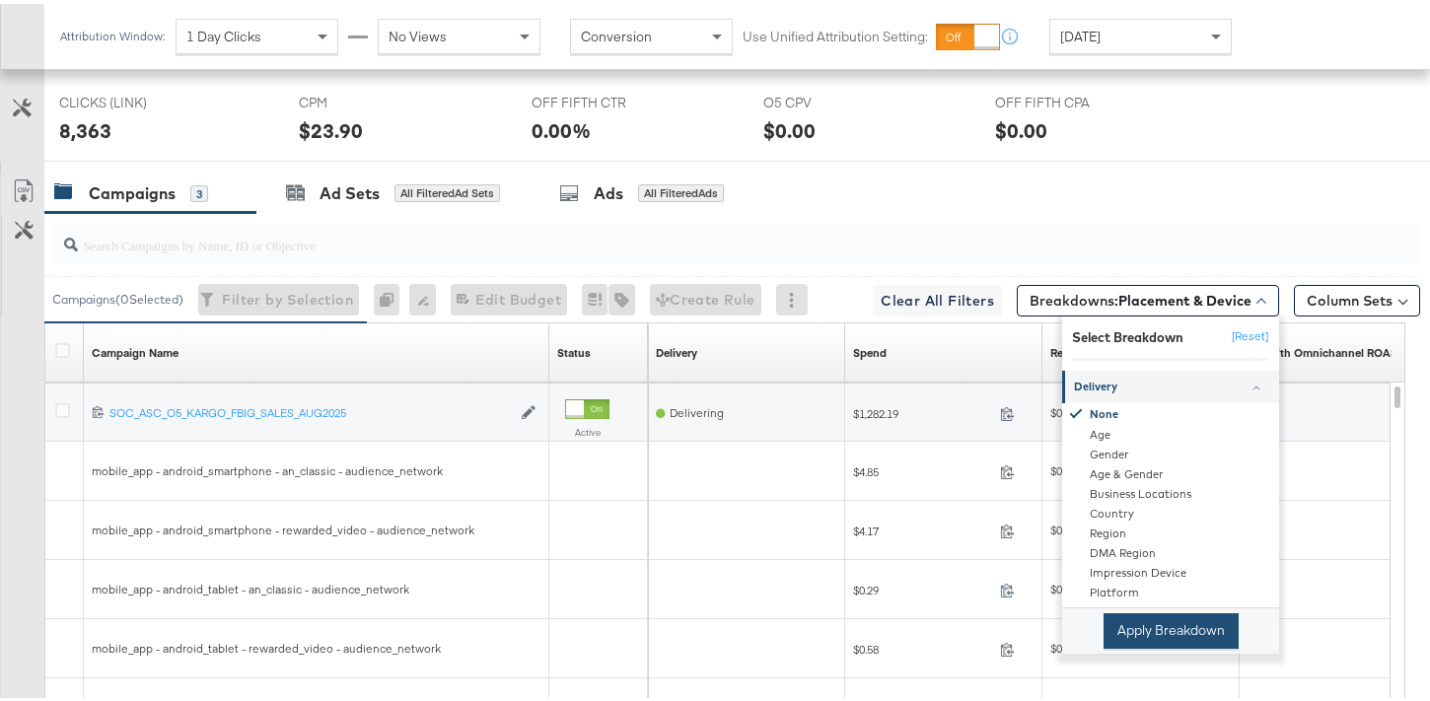
click at [1174, 627] on button "Apply Breakdown" at bounding box center [1170, 627] width 135 height 36
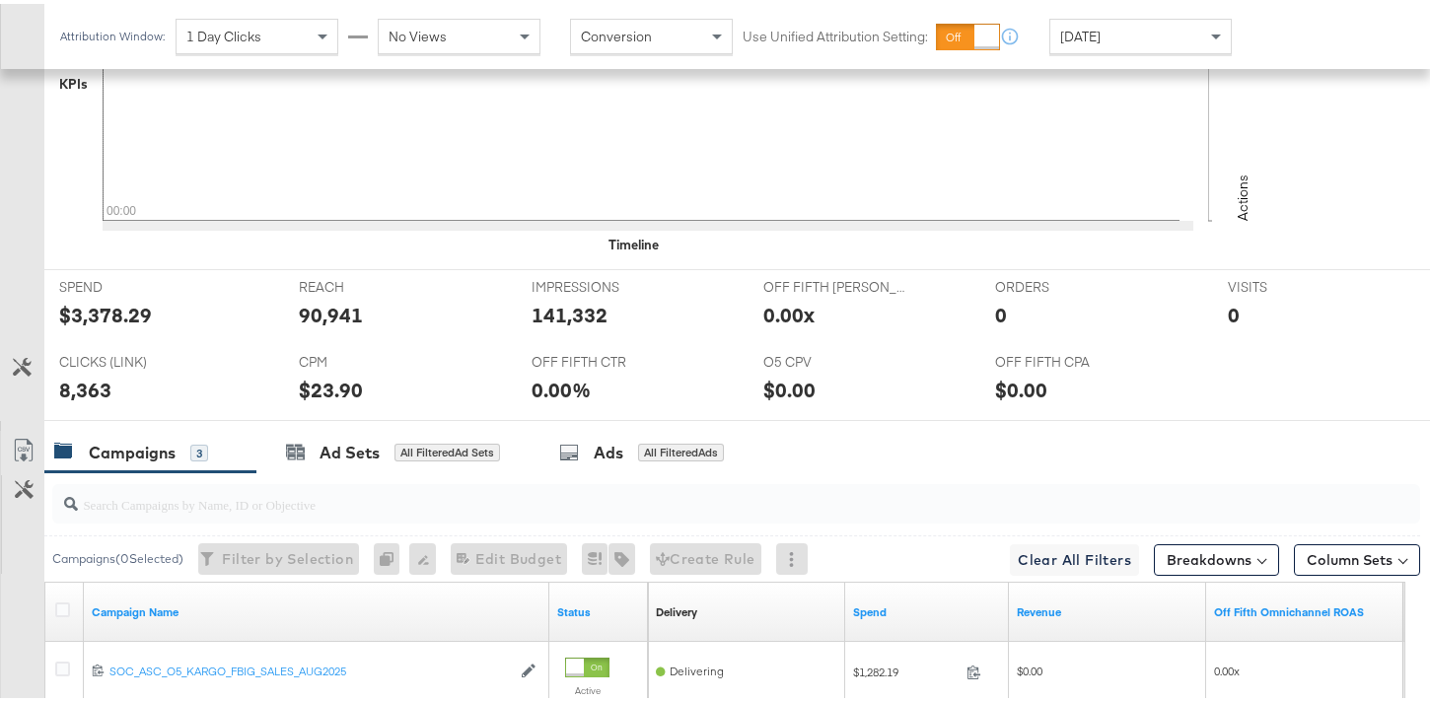
scroll to position [1058, 0]
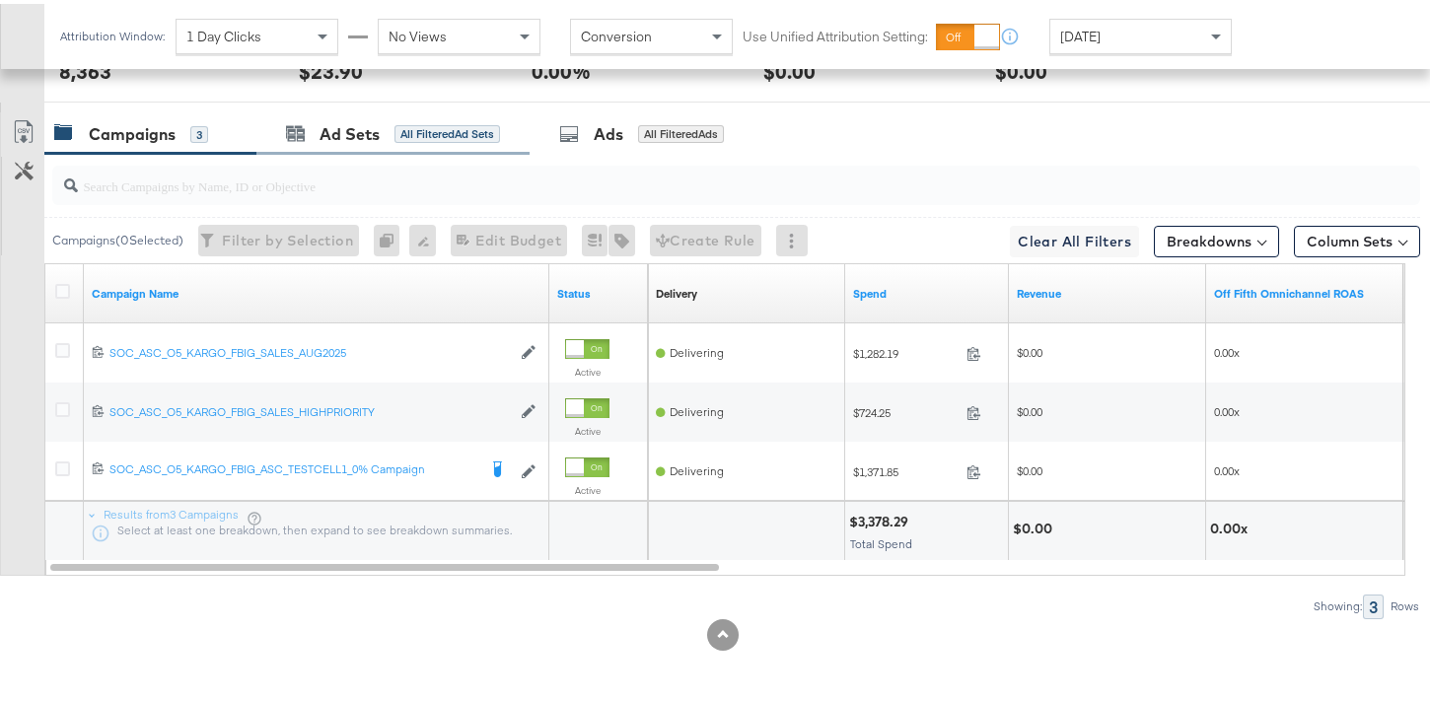
click at [430, 142] on div "Ad Sets All Filtered Ad Sets" at bounding box center [392, 130] width 273 height 42
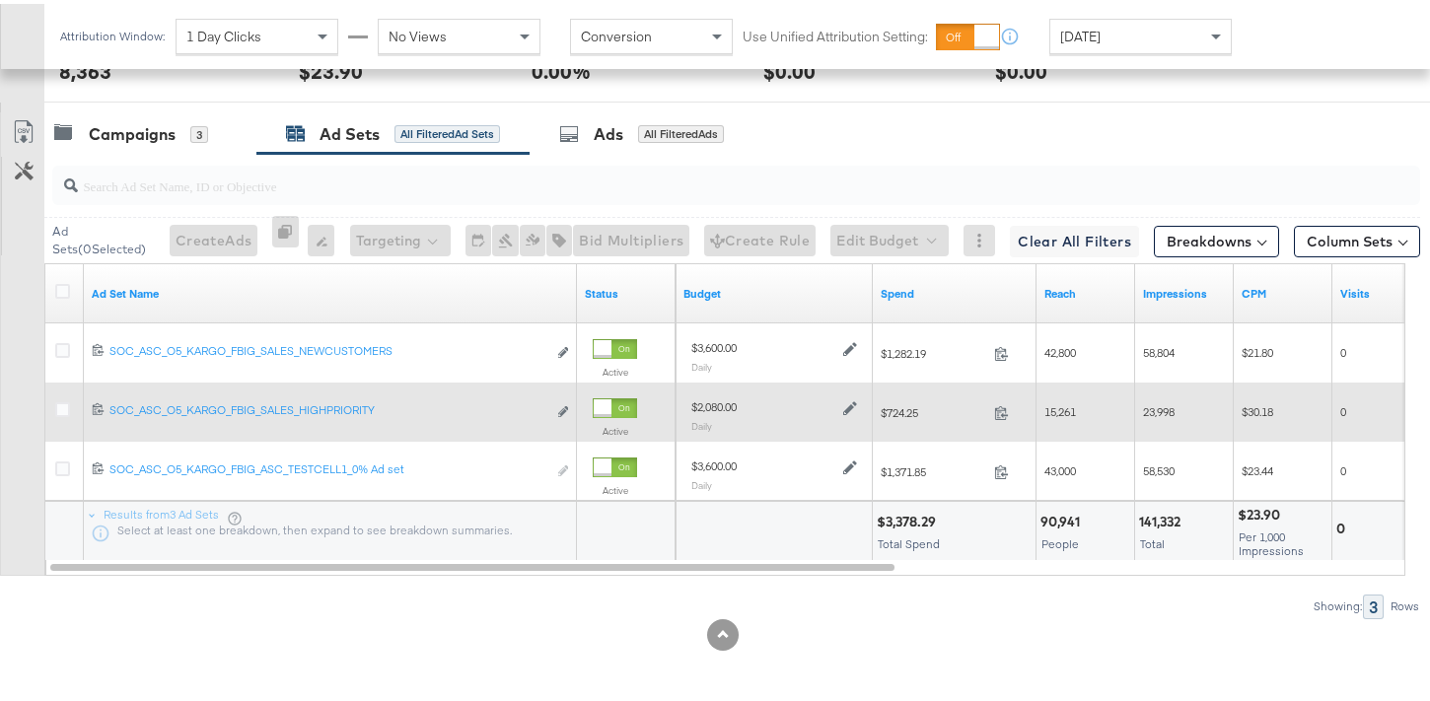
click at [850, 402] on icon at bounding box center [850, 405] width 14 height 14
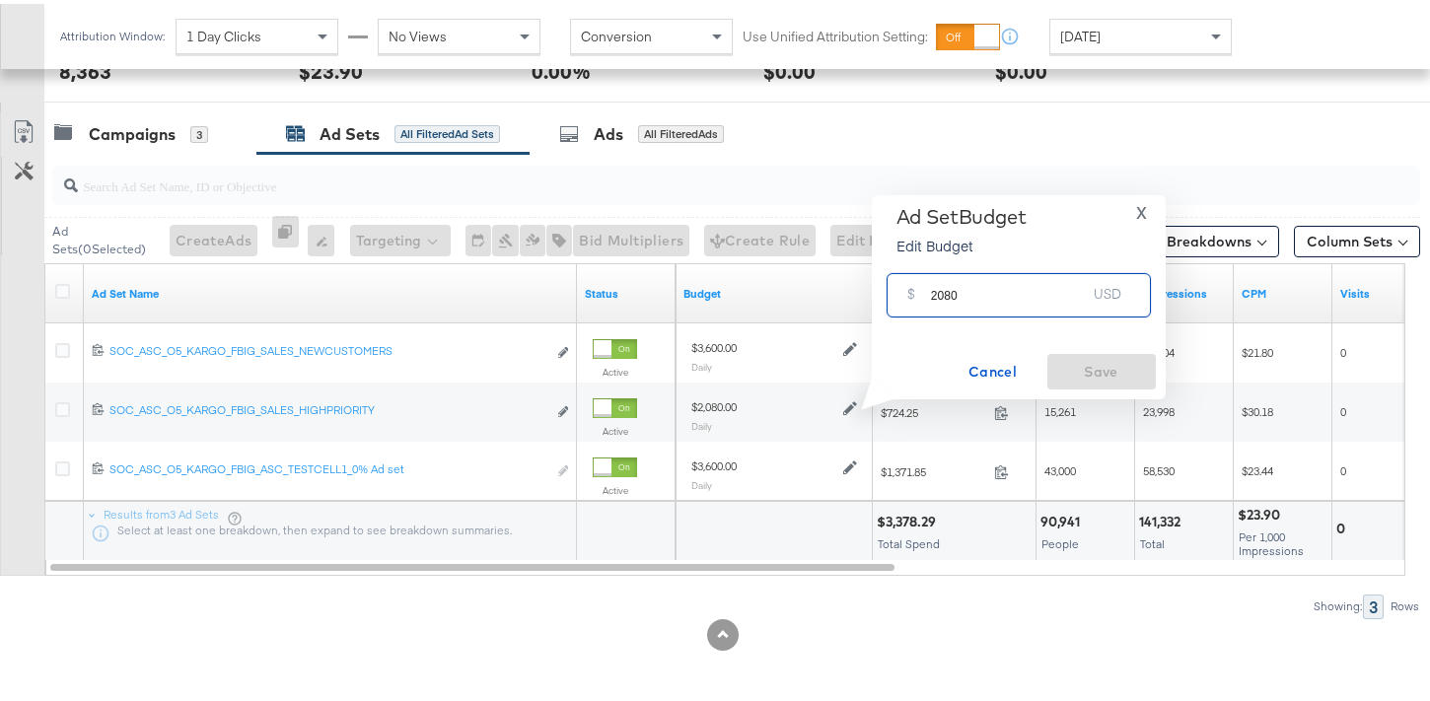
drag, startPoint x: 944, startPoint y: 286, endPoint x: 902, endPoint y: 286, distance: 41.4
click at [902, 286] on div "$ 2080 USD" at bounding box center [1019, 291] width 264 height 44
click at [963, 286] on input "1880" at bounding box center [1009, 283] width 156 height 42
type input "1885"
click at [1082, 366] on span "Save" at bounding box center [1101, 368] width 93 height 25
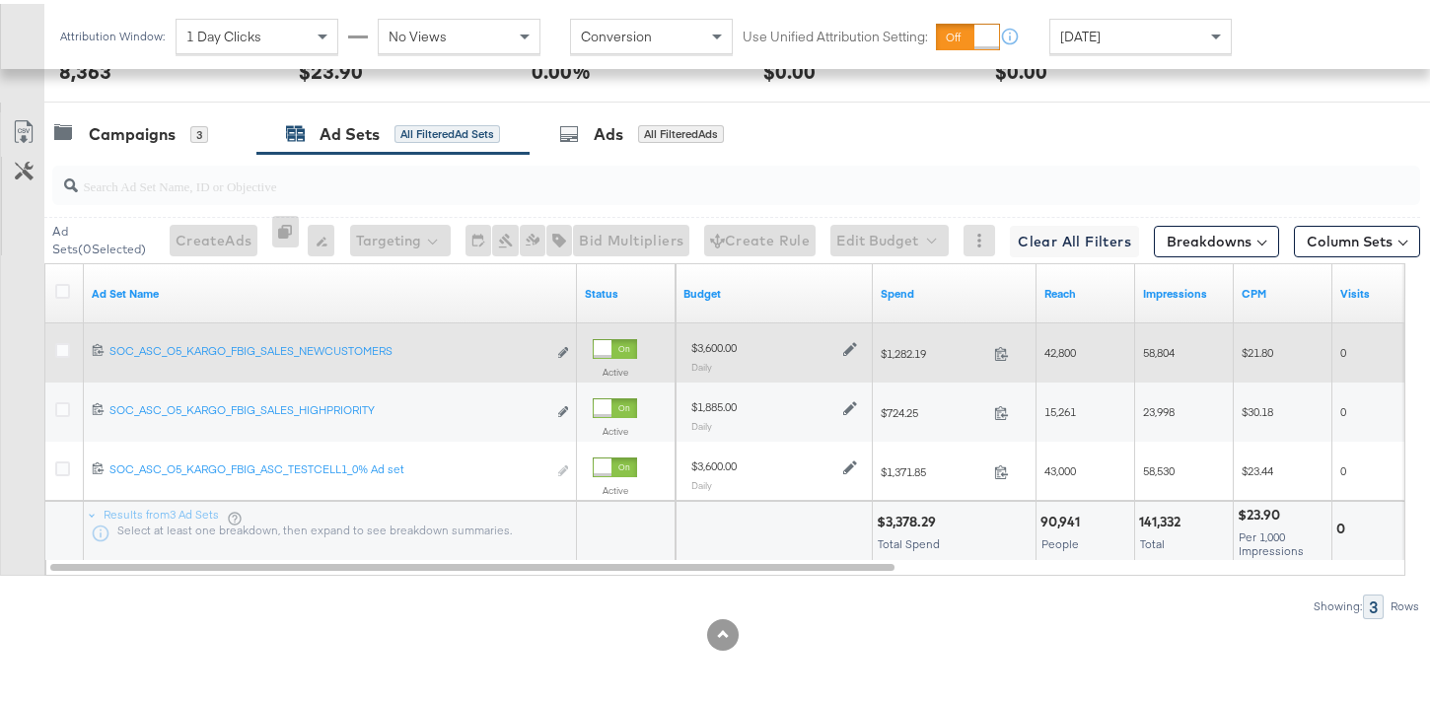
click at [853, 344] on icon at bounding box center [850, 345] width 14 height 14
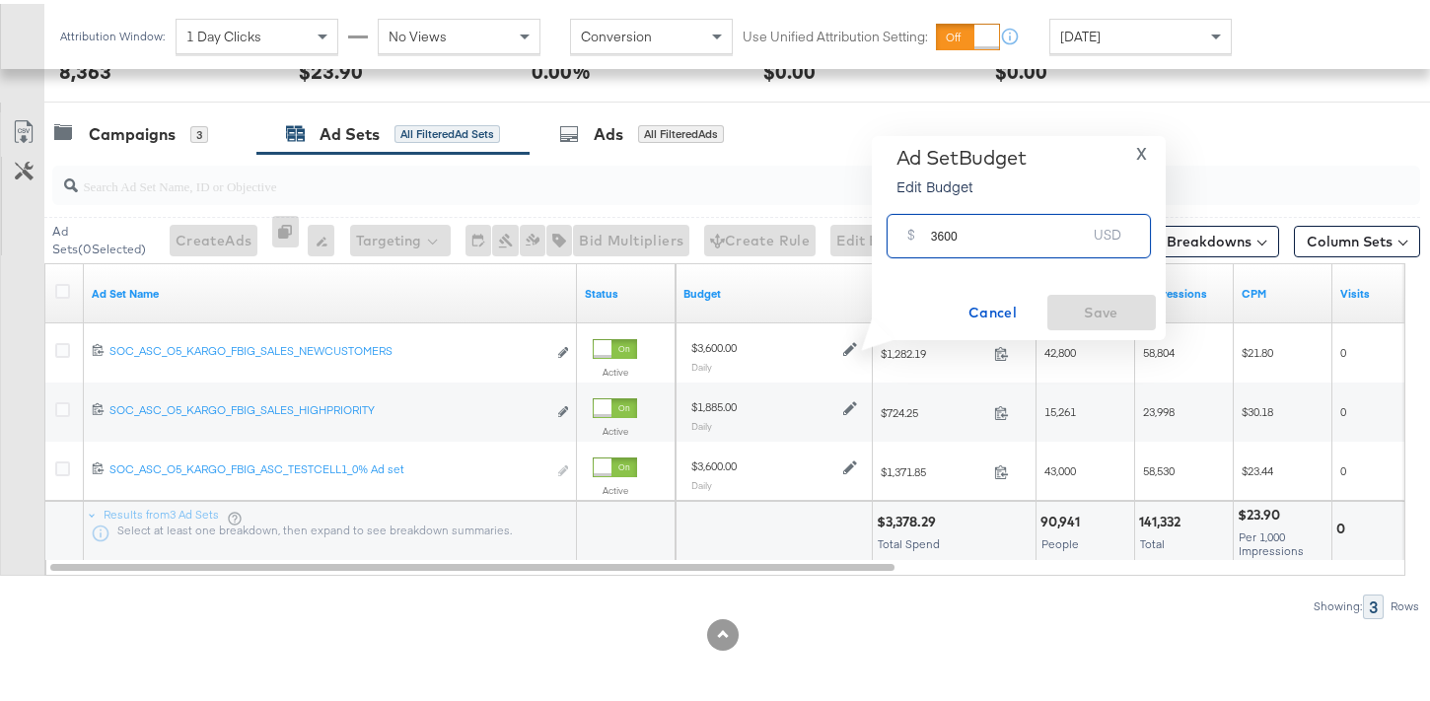
drag, startPoint x: 958, startPoint y: 234, endPoint x: 939, endPoint y: 233, distance: 18.8
click at [939, 233] on input "3600" at bounding box center [1009, 224] width 156 height 42
type input "3262.5"
click at [1077, 308] on span "Save" at bounding box center [1101, 309] width 93 height 25
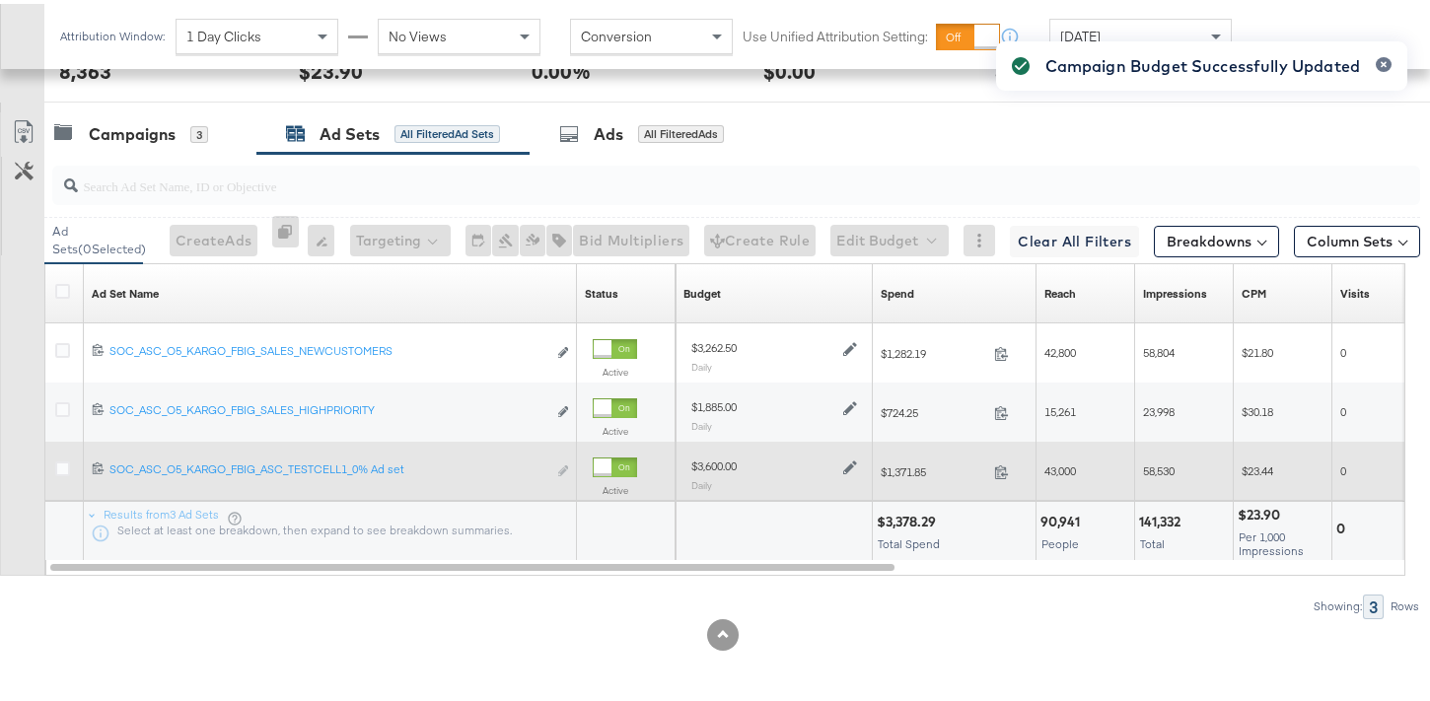
click at [849, 466] on icon at bounding box center [850, 465] width 14 height 14
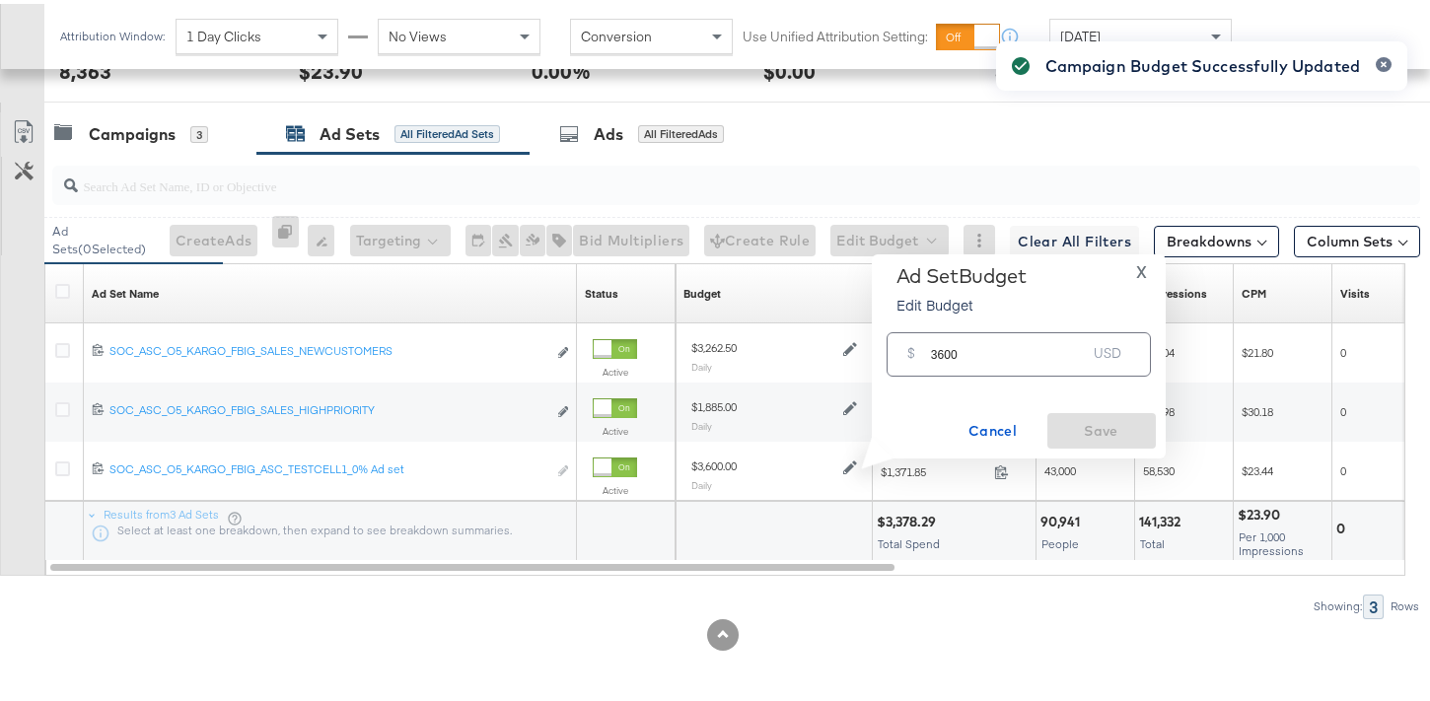
click at [938, 349] on input "3600" at bounding box center [1009, 342] width 156 height 42
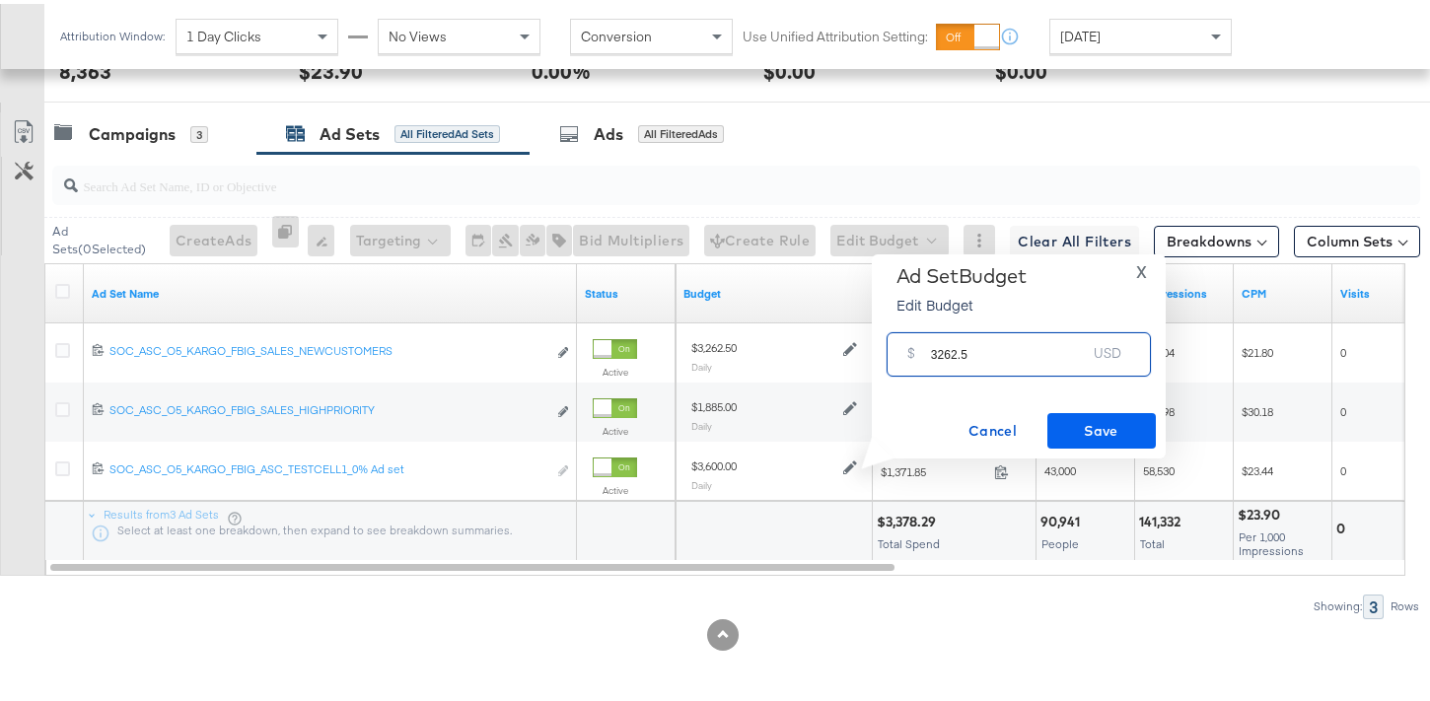
type input "3262.5"
click at [1103, 420] on span "Save" at bounding box center [1101, 427] width 93 height 25
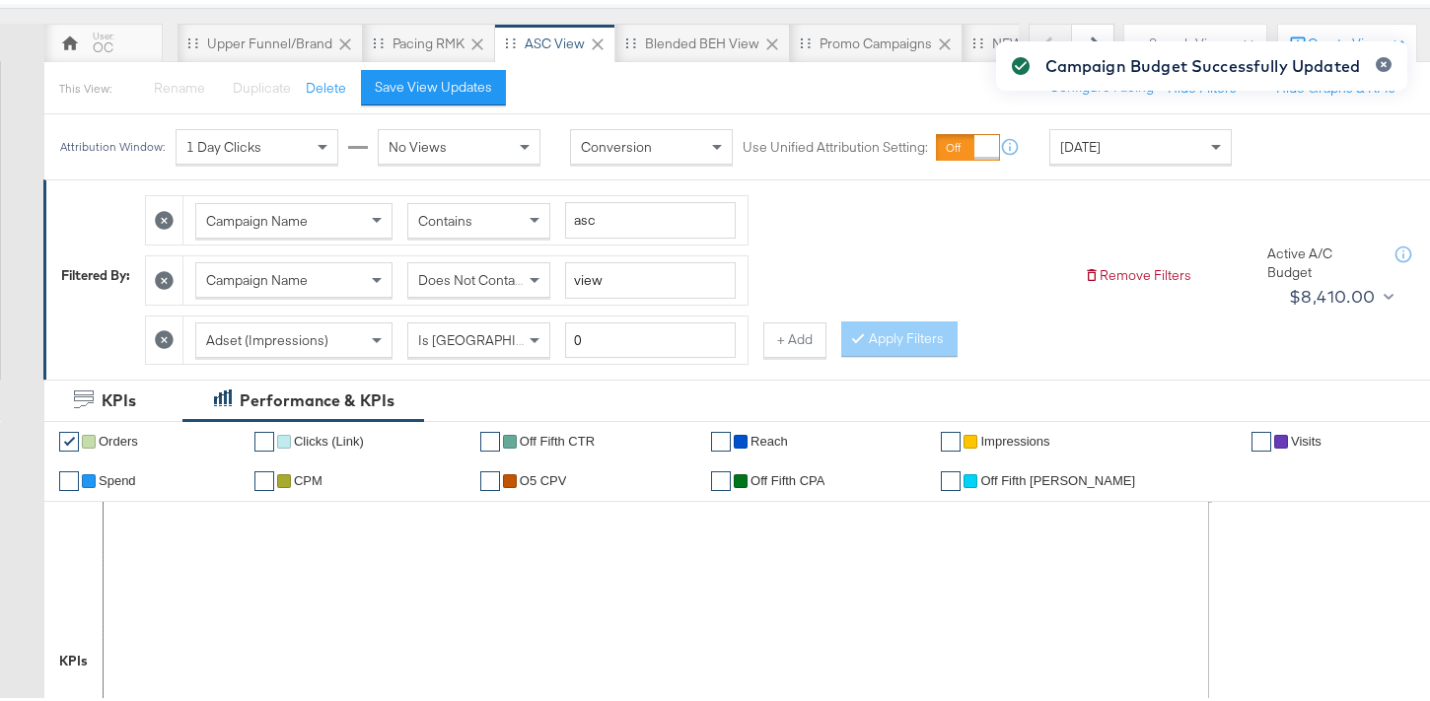
scroll to position [48, 0]
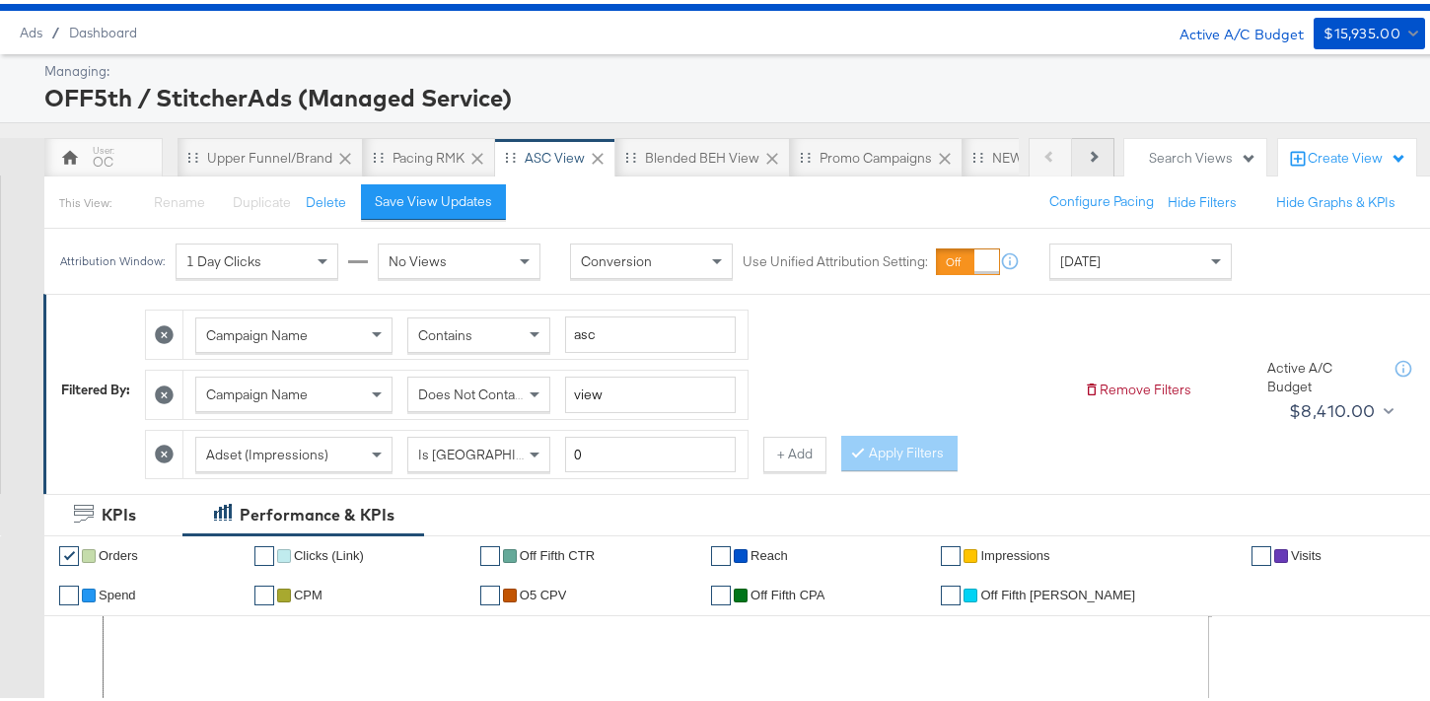
click at [1079, 162] on button "Next" at bounding box center [1093, 153] width 42 height 39
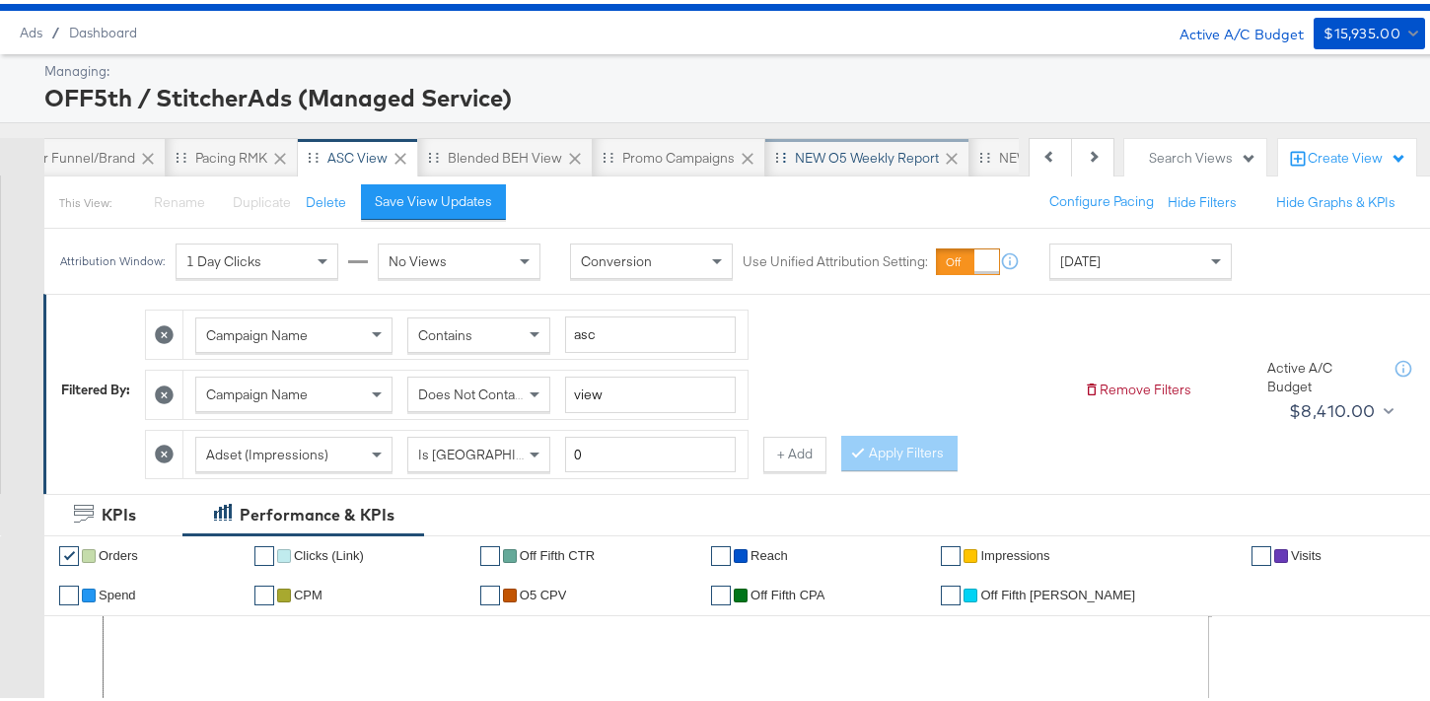
click at [868, 162] on div "NEW O5 Weekly Report" at bounding box center [867, 154] width 144 height 19
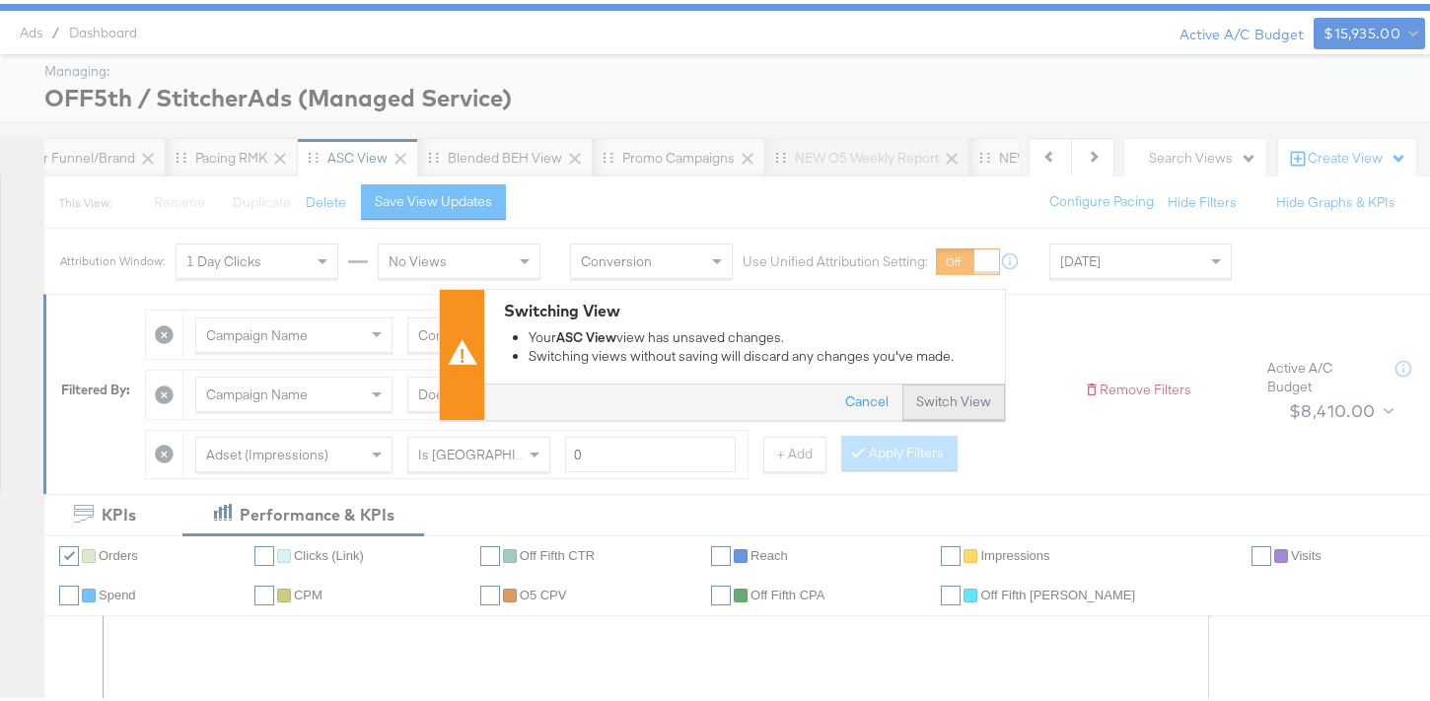
click at [903, 405] on button "Switch View" at bounding box center [953, 399] width 103 height 36
